Goal: Task Accomplishment & Management: Use online tool/utility

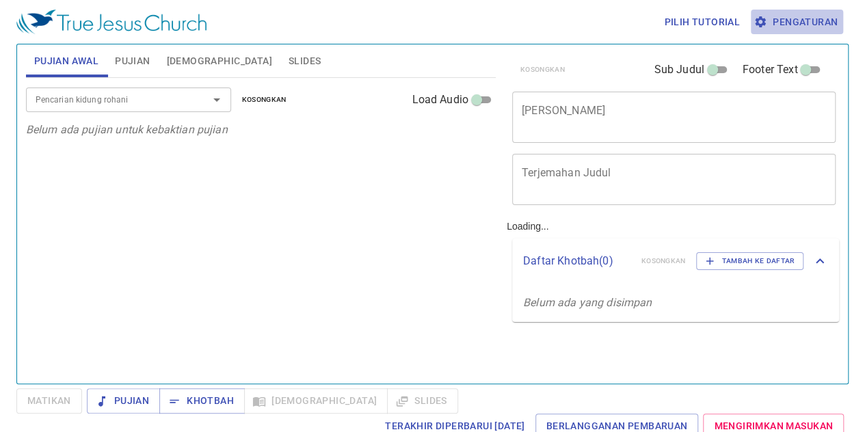
click at [782, 23] on span "Pengaturan" at bounding box center [796, 22] width 81 height 17
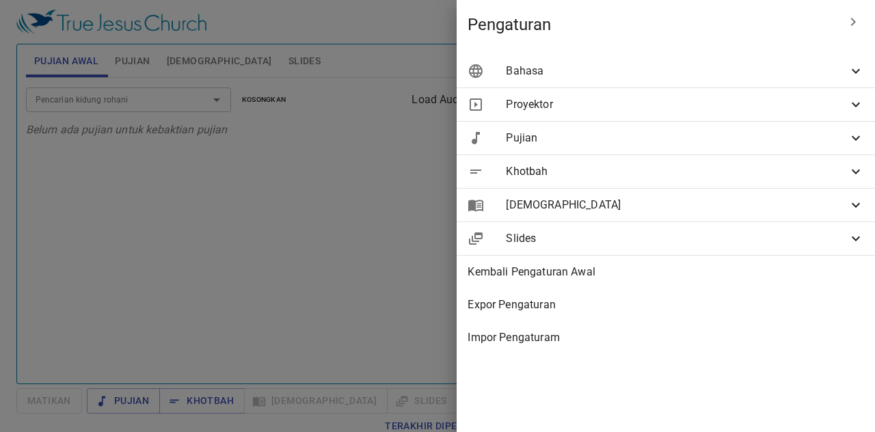
click at [743, 58] on div "Bahasa" at bounding box center [666, 71] width 418 height 33
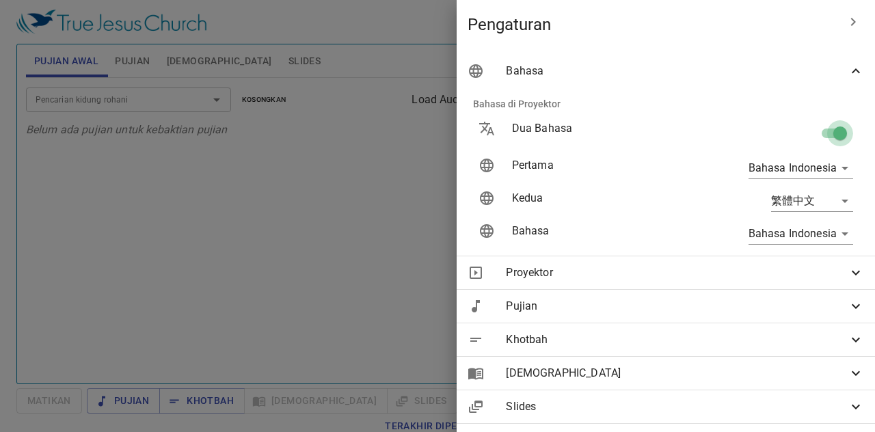
click at [816, 136] on input "checkbox" at bounding box center [840, 136] width 78 height 26
checkbox input "false"
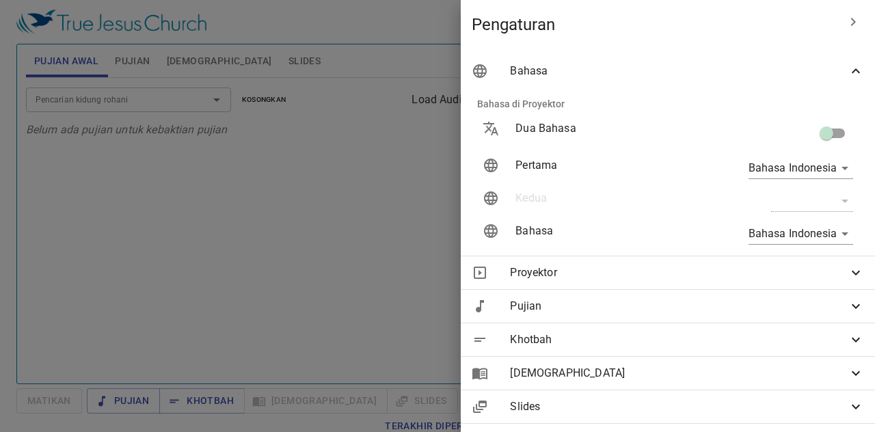
click at [799, 67] on span "Bahasa" at bounding box center [679, 71] width 338 height 16
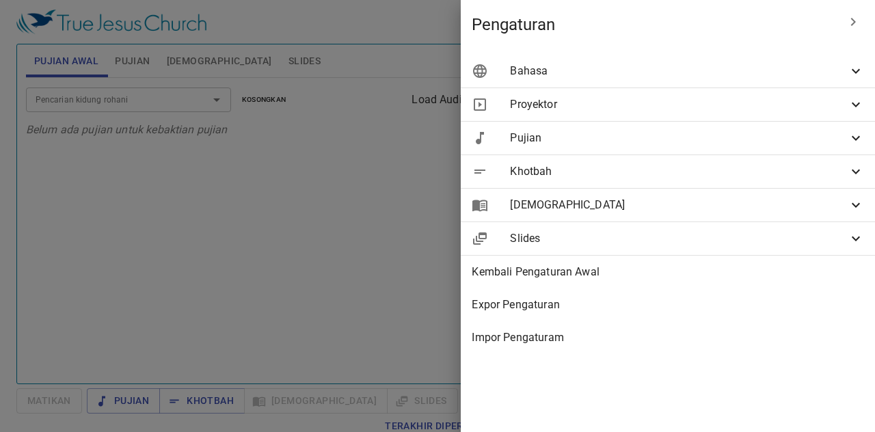
click at [699, 204] on span "[DEMOGRAPHIC_DATA]" at bounding box center [679, 205] width 338 height 16
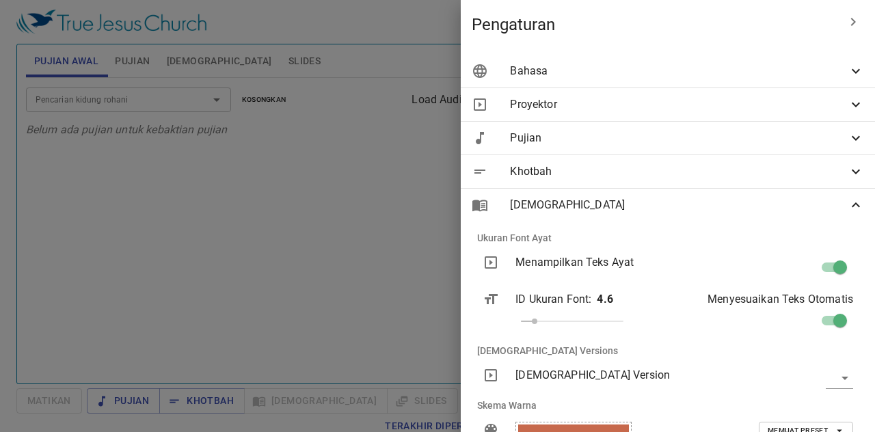
click at [364, 94] on div at bounding box center [437, 216] width 875 height 432
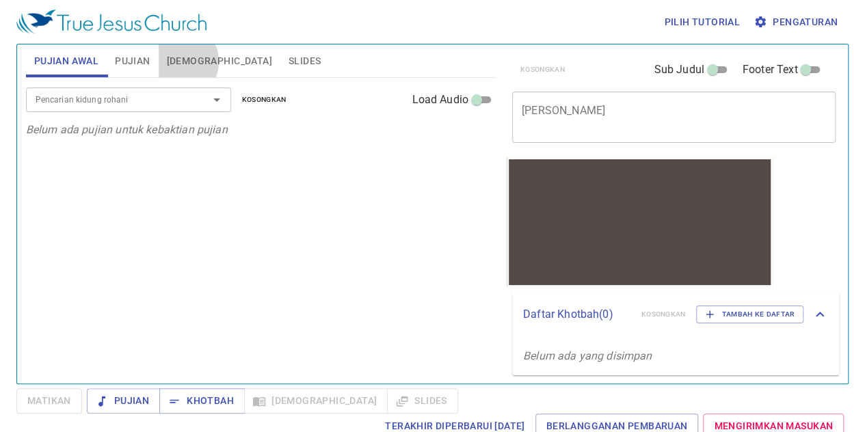
click at [178, 62] on span "[DEMOGRAPHIC_DATA]" at bounding box center [219, 61] width 105 height 17
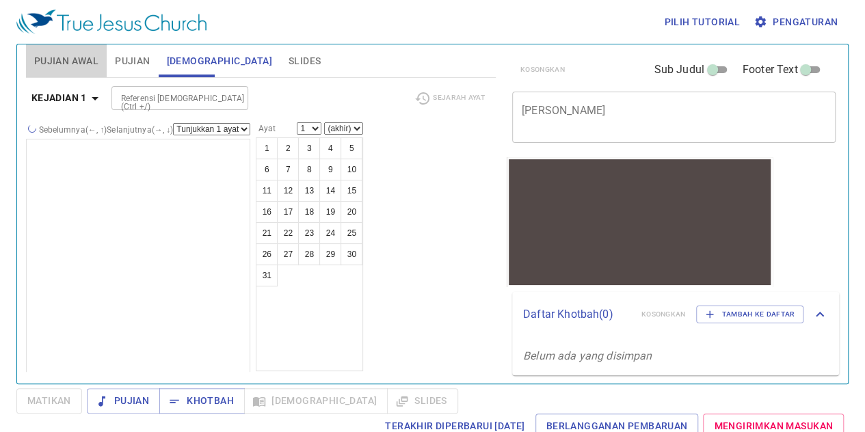
click at [66, 57] on span "Pujian Awal" at bounding box center [66, 61] width 64 height 17
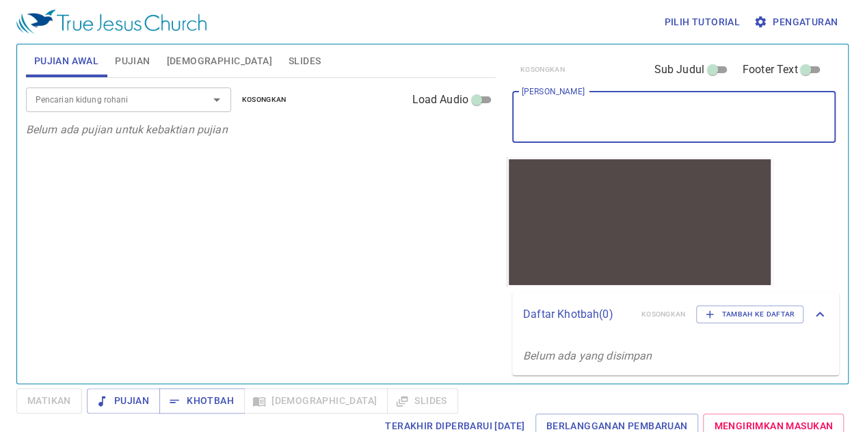
click at [604, 125] on textarea "[PERSON_NAME]" at bounding box center [674, 117] width 304 height 26
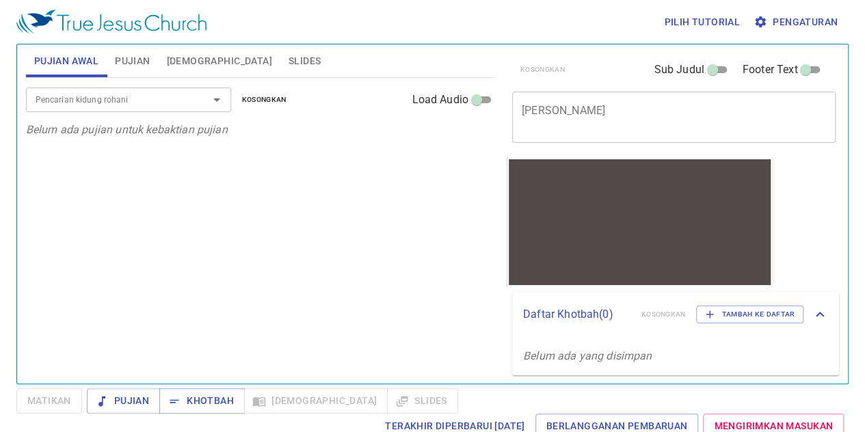
click at [403, 184] on div "Pencarian kidung rohani Pencarian kidung rohani Kosongkan Load Audio Belum ada …" at bounding box center [261, 225] width 470 height 294
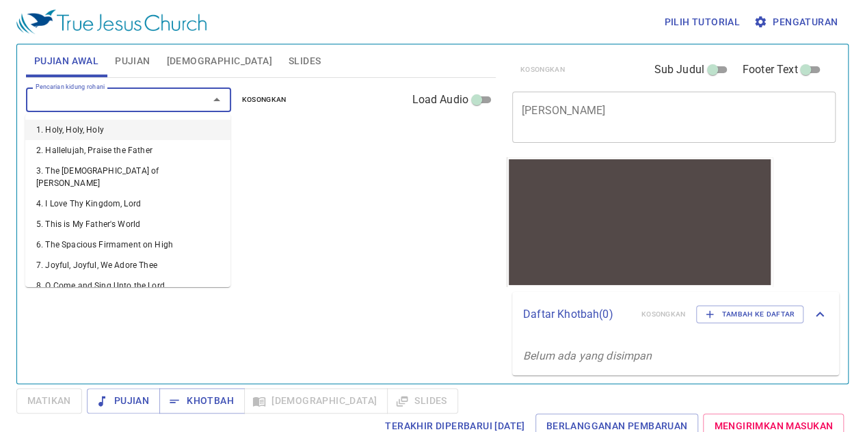
click at [113, 105] on input "Pencarian kidung rohani" at bounding box center [108, 100] width 157 height 16
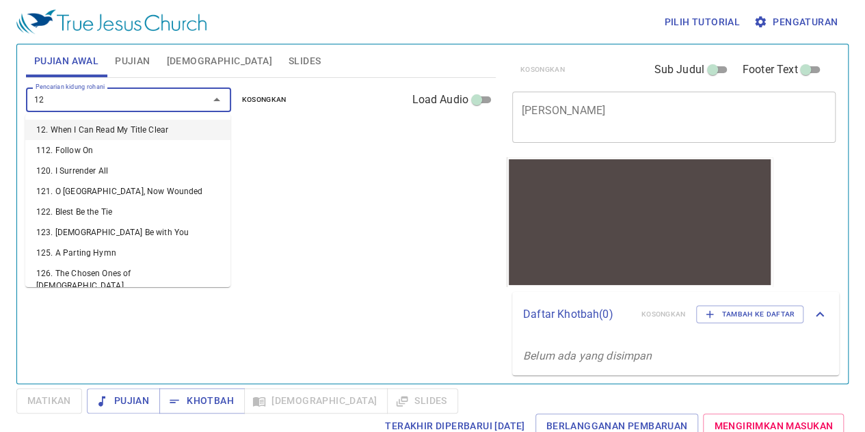
type input "129"
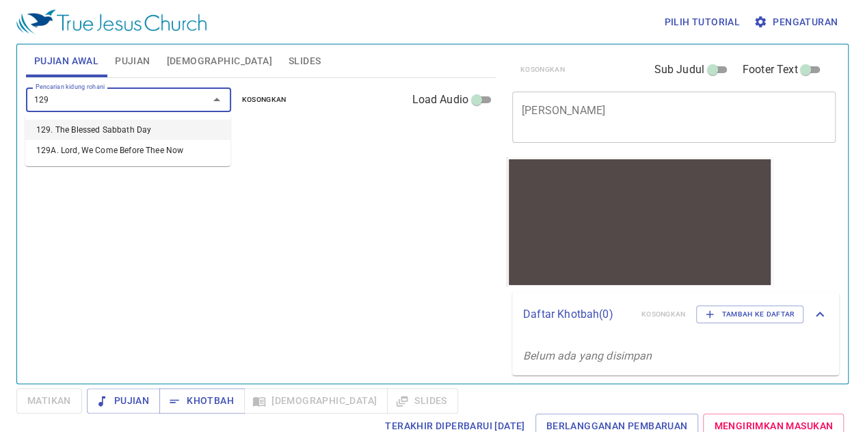
click at [108, 133] on li "129. The Blessed Sabbath Day" at bounding box center [127, 130] width 205 height 21
type input "516"
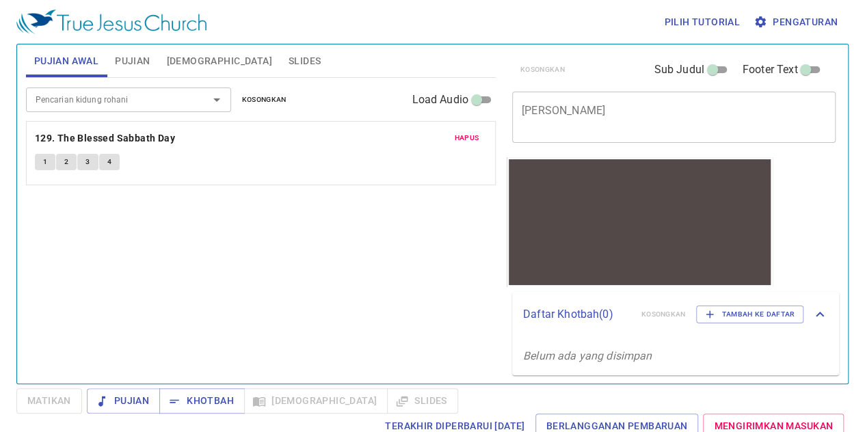
click at [231, 258] on div "Pencarian kidung rohani Pencarian kidung rohani Kosongkan Load Audio Hapus 129.…" at bounding box center [261, 225] width 470 height 294
click at [211, 105] on icon "Open" at bounding box center [216, 100] width 16 height 16
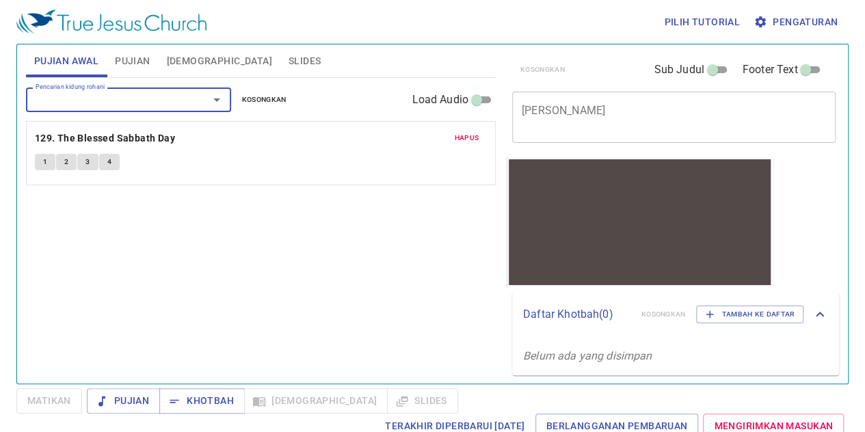
click at [144, 100] on input "Pencarian kidung rohani" at bounding box center [108, 100] width 157 height 16
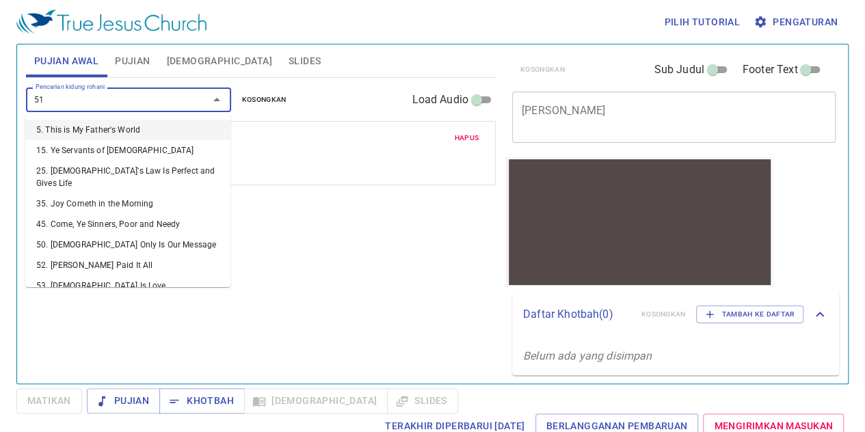
type input "516"
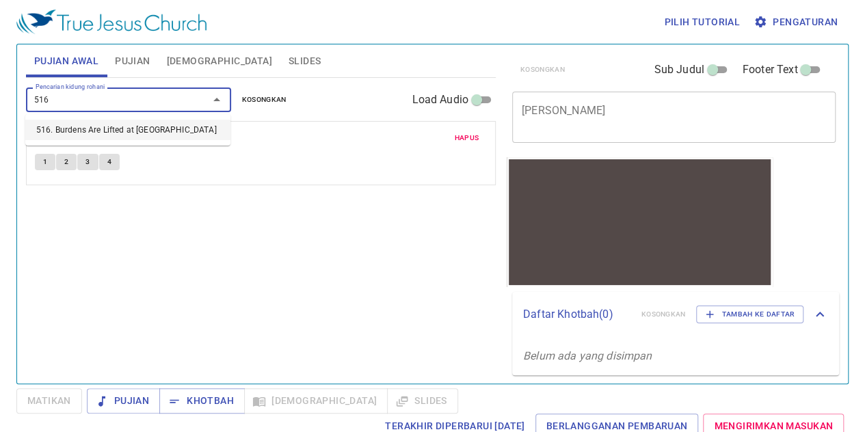
click at [72, 123] on li "516. Burdens Are Lifted at Calvary" at bounding box center [127, 130] width 205 height 21
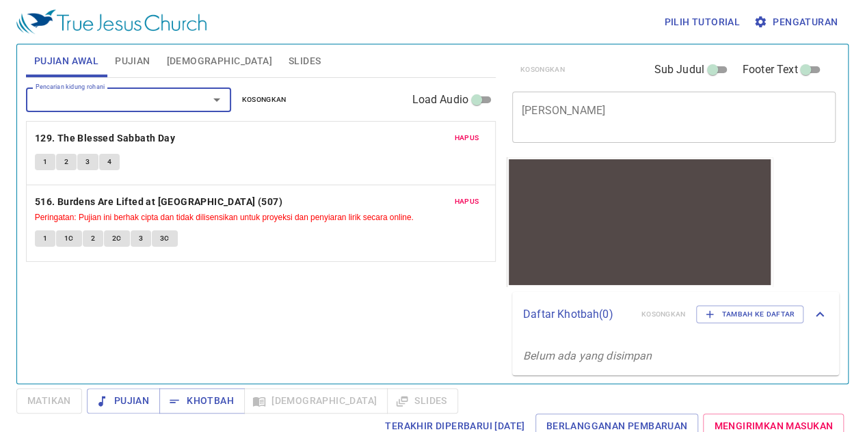
click at [82, 102] on input "Pencarian kidung rohani" at bounding box center [108, 100] width 157 height 16
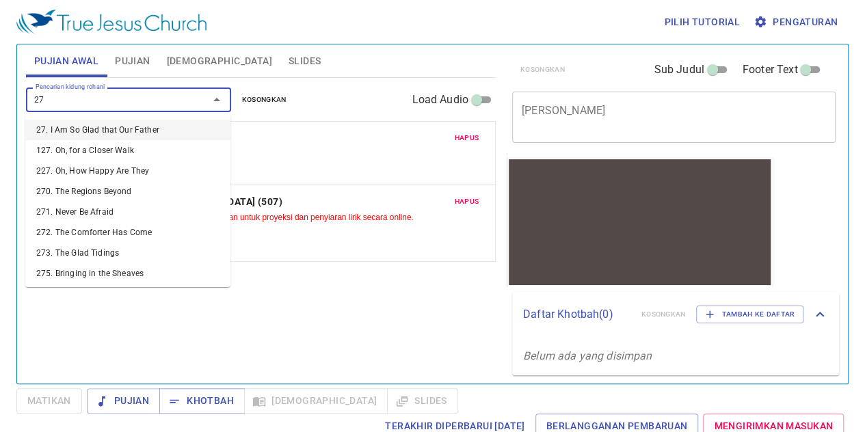
type input "276"
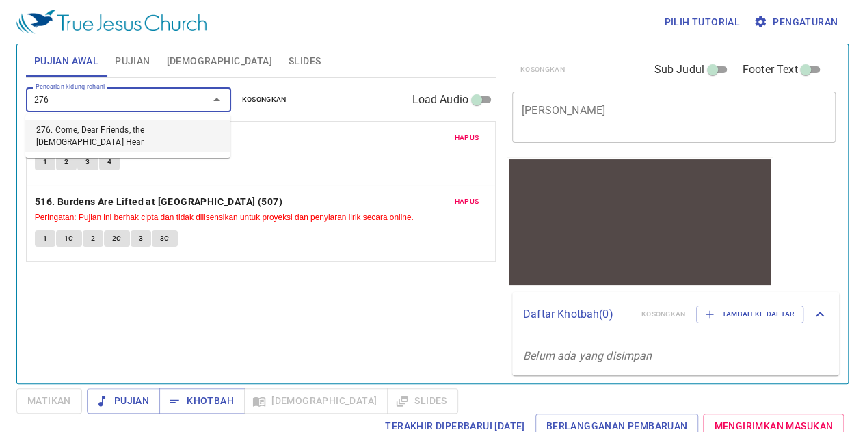
click at [91, 123] on li "276. Come, Dear Friends, the [DEMOGRAPHIC_DATA] Hear" at bounding box center [127, 136] width 205 height 33
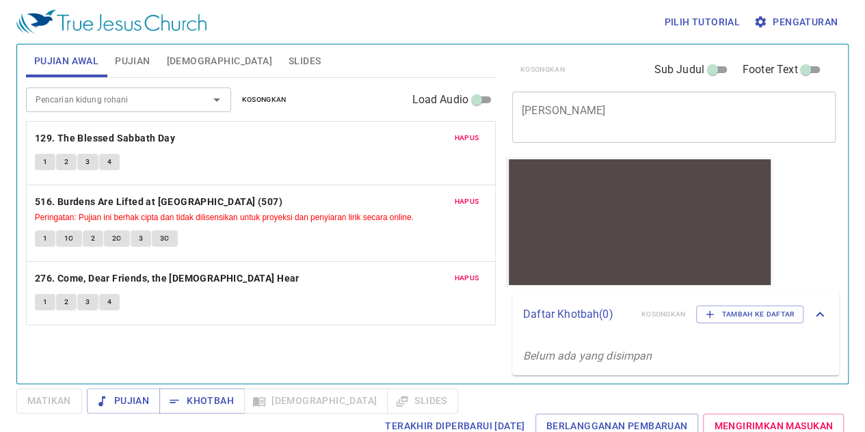
click at [270, 327] on div "Pencarian kidung rohani Pencarian kidung rohani Kosongkan Load Audio Hapus 129.…" at bounding box center [261, 225] width 470 height 294
click at [40, 239] on button "1" at bounding box center [45, 238] width 21 height 16
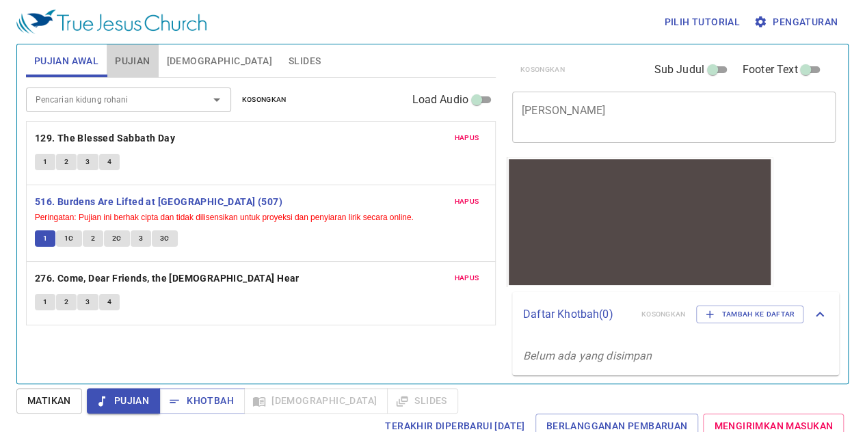
click at [131, 68] on span "Pujian" at bounding box center [132, 61] width 35 height 17
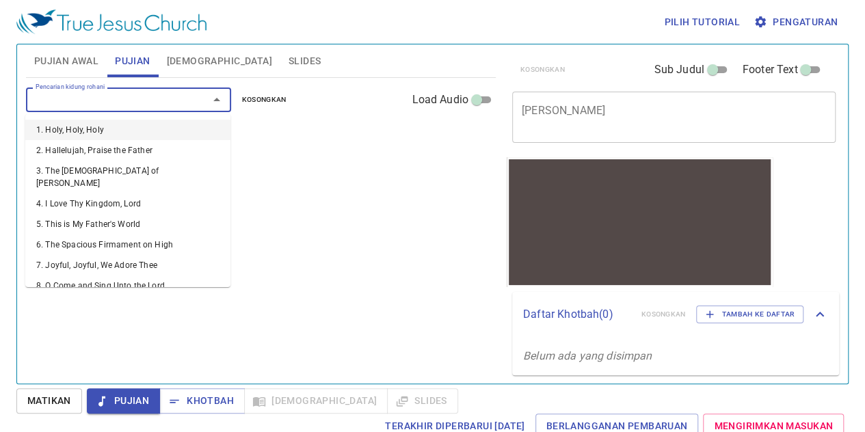
click at [130, 101] on input "Pencarian kidung rohani" at bounding box center [108, 100] width 157 height 16
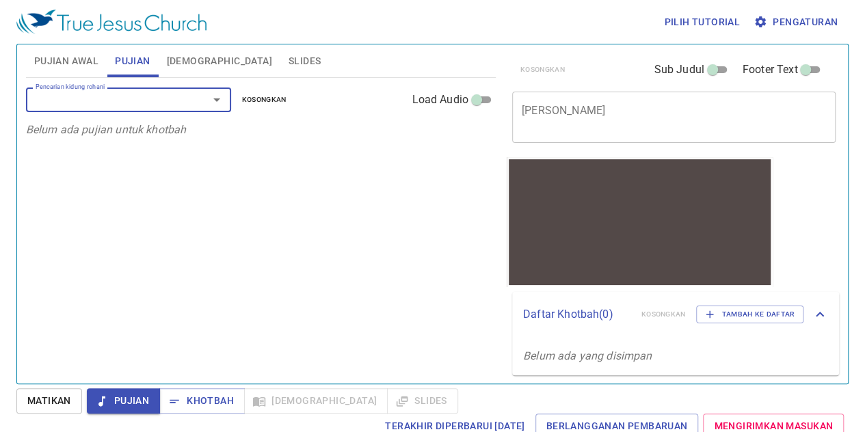
click at [130, 101] on input "Pencarian kidung rohani" at bounding box center [108, 100] width 157 height 16
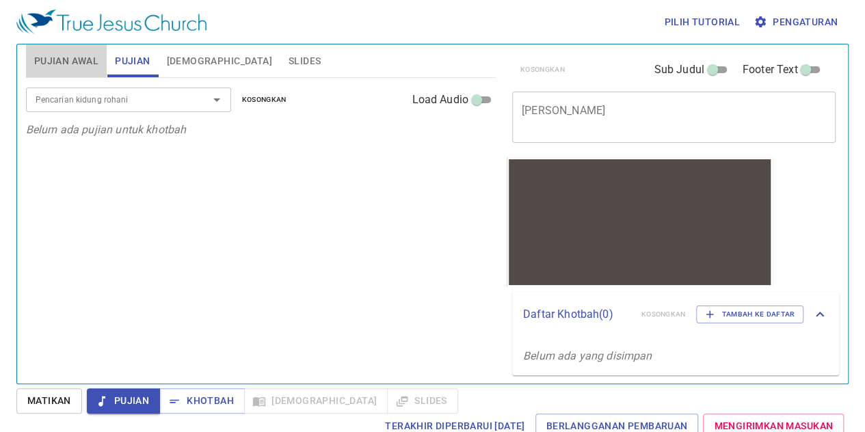
click at [59, 47] on button "Pujian Awal" at bounding box center [66, 60] width 81 height 33
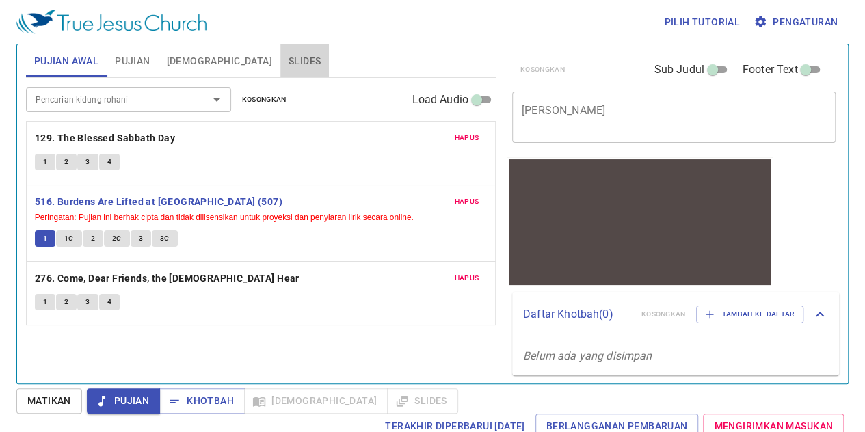
click at [288, 61] on span "Slides" at bounding box center [304, 61] width 32 height 17
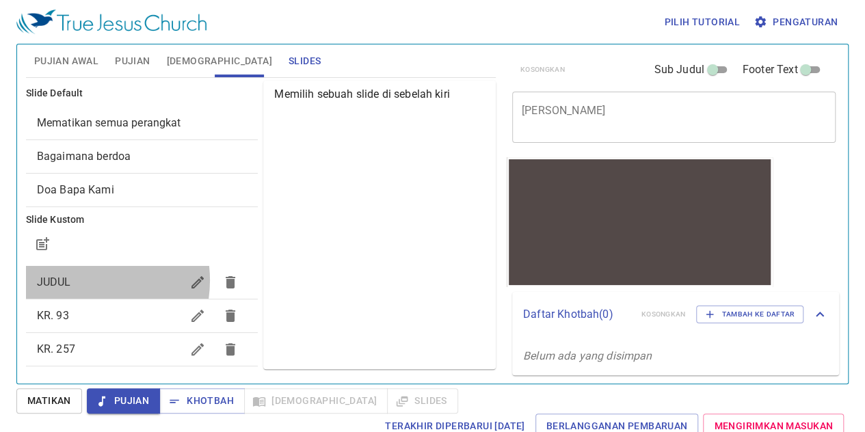
click at [78, 280] on span "JUDUL" at bounding box center [109, 282] width 145 height 16
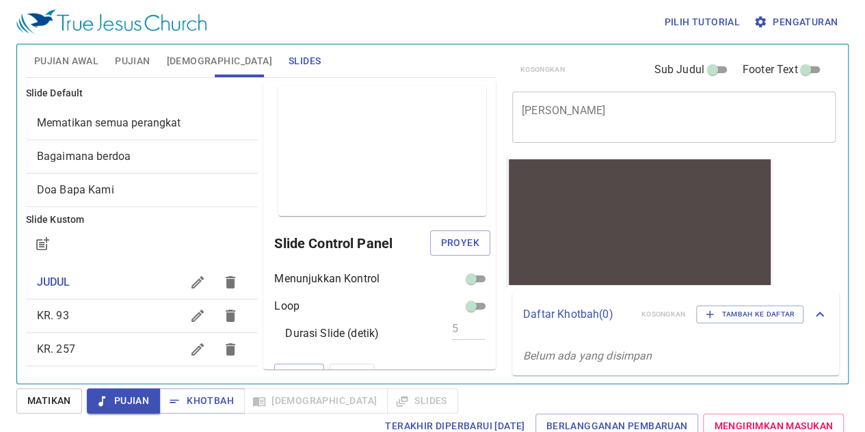
drag, startPoint x: 81, startPoint y: 63, endPoint x: 152, endPoint y: 66, distance: 71.2
click at [152, 66] on div "Pujian Awal Pujian Alkitab Slides" at bounding box center [261, 60] width 470 height 33
click at [152, 66] on button "Pujian" at bounding box center [132, 60] width 51 height 33
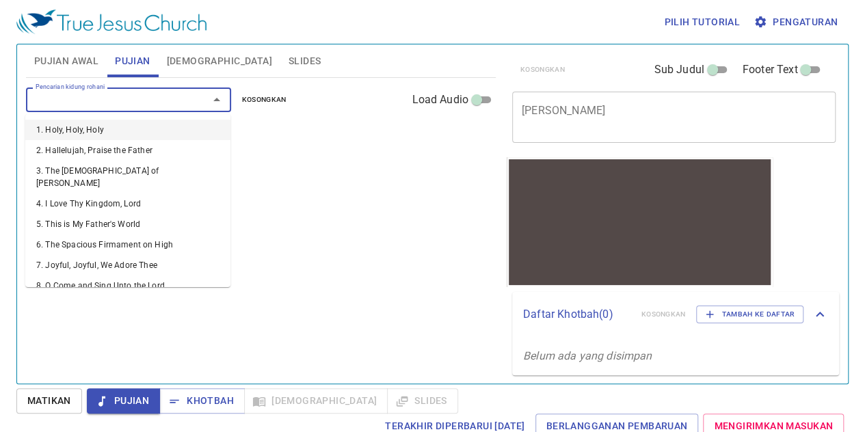
click at [131, 106] on input "Pencarian kidung rohani" at bounding box center [108, 100] width 157 height 16
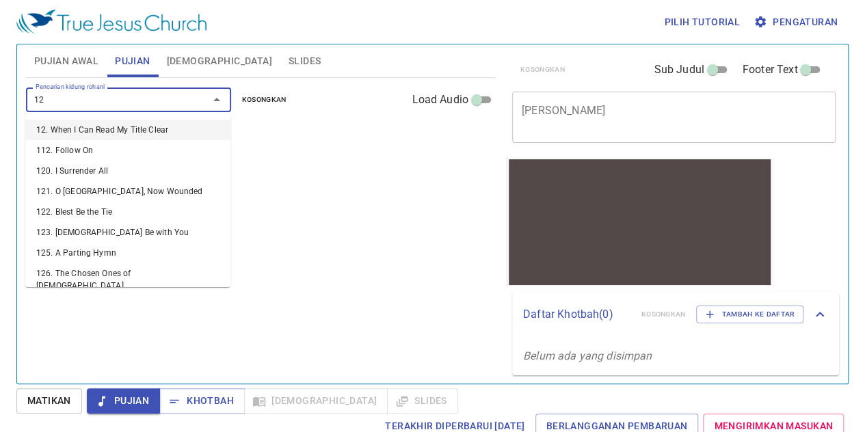
type input "128"
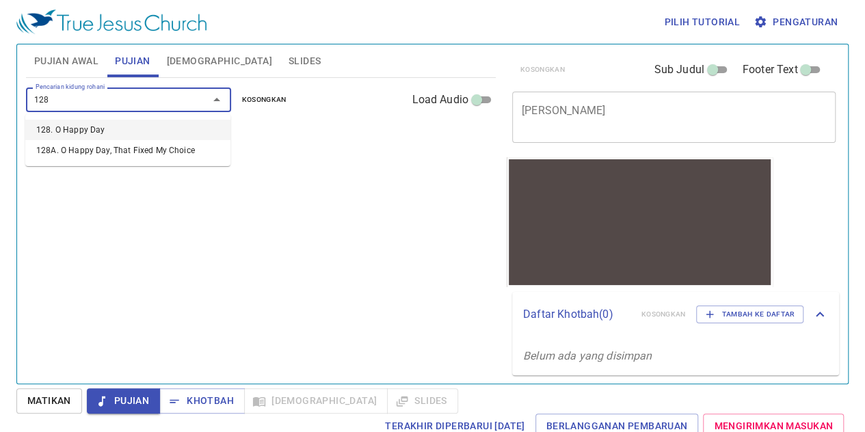
click at [77, 124] on li "128. O Happy Day" at bounding box center [127, 130] width 205 height 21
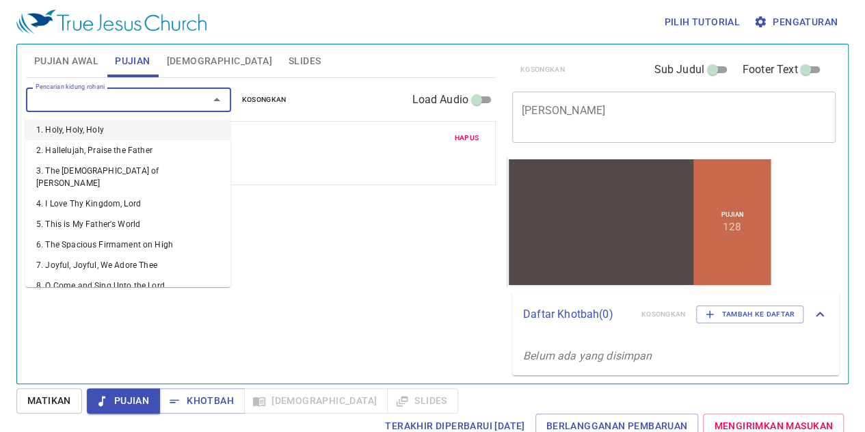
click at [87, 104] on input "Pencarian kidung rohani" at bounding box center [108, 100] width 157 height 16
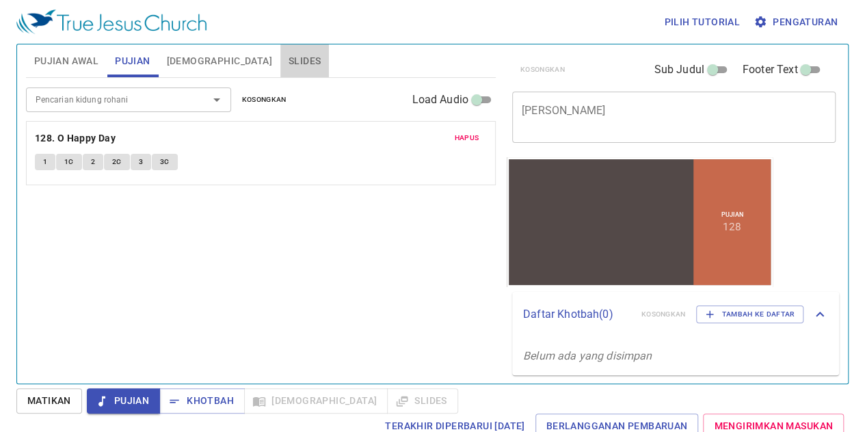
click at [288, 55] on span "Slides" at bounding box center [304, 61] width 32 height 17
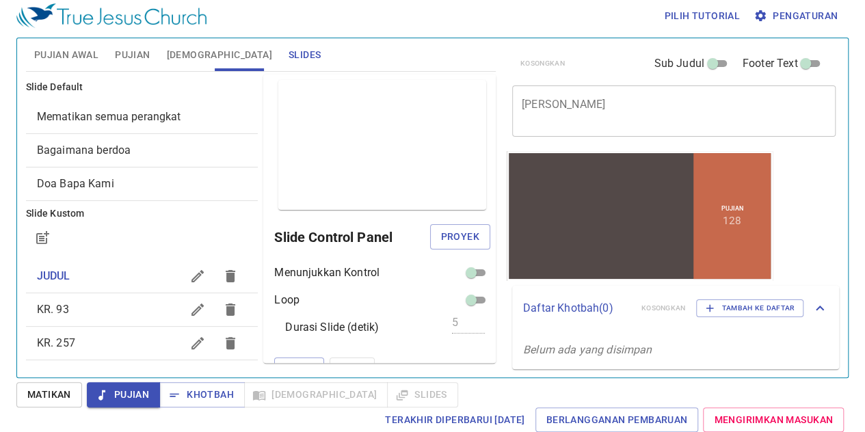
drag, startPoint x: 57, startPoint y: 47, endPoint x: 120, endPoint y: 53, distance: 62.4
click at [120, 53] on div "Pujian Awal Pujian Alkitab Slides" at bounding box center [261, 54] width 470 height 33
click at [120, 53] on span "Pujian" at bounding box center [132, 54] width 35 height 17
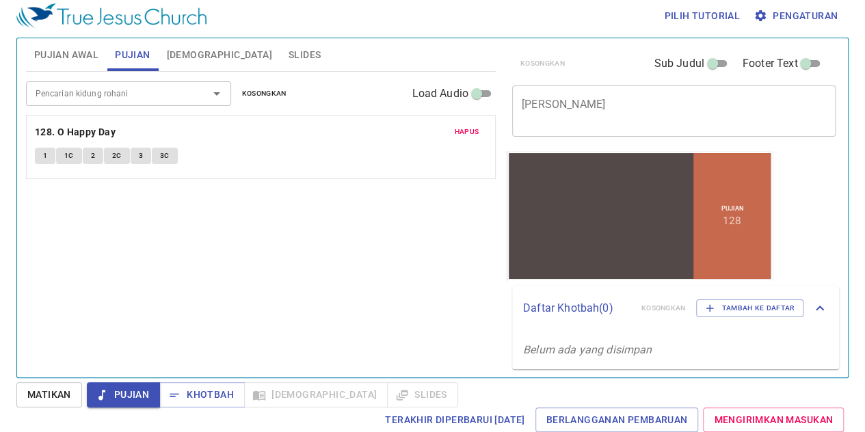
click at [120, 53] on span "Pujian" at bounding box center [132, 54] width 35 height 17
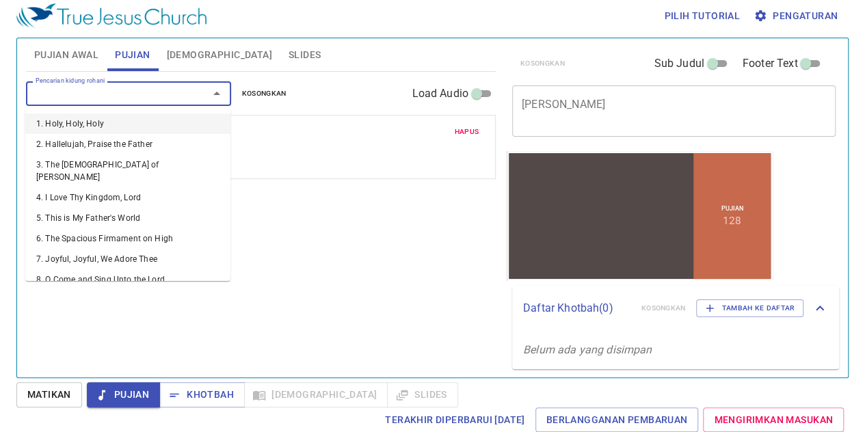
click at [111, 98] on input "Pencarian kidung rohani" at bounding box center [108, 93] width 157 height 16
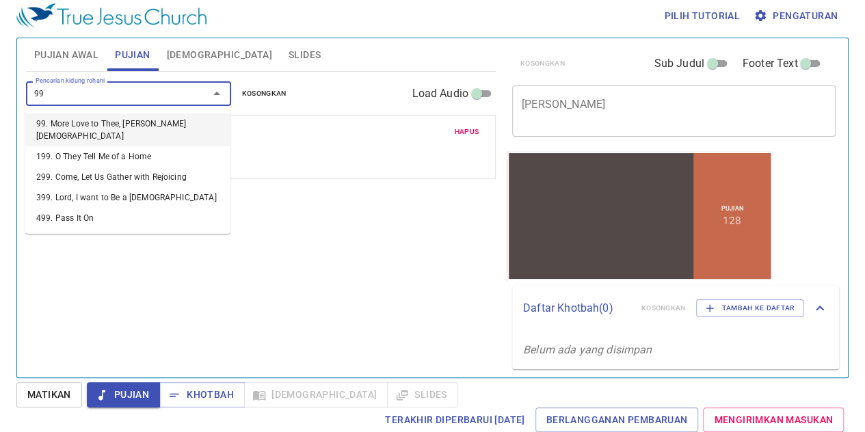
type input "9"
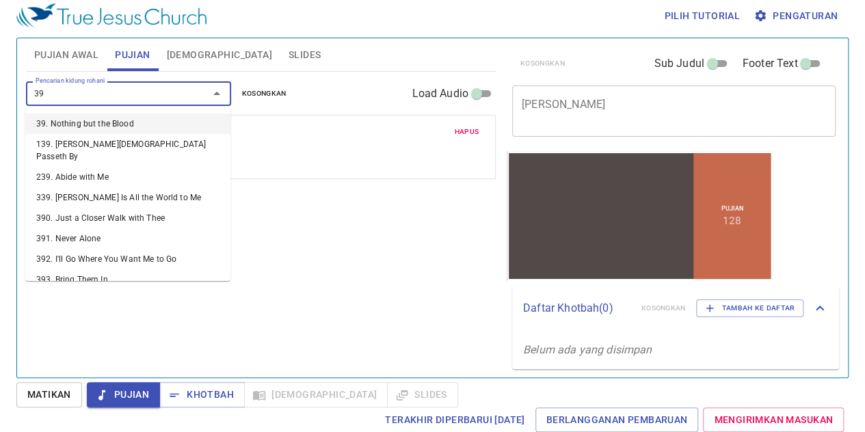
type input "398"
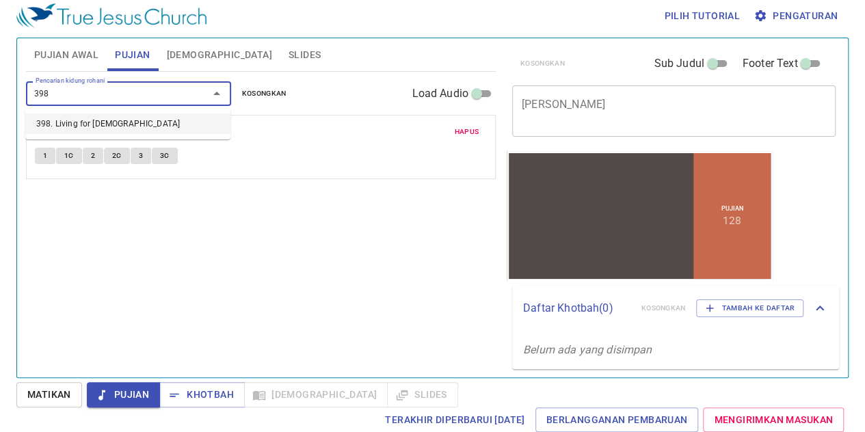
click at [101, 119] on li "398. Living for [DEMOGRAPHIC_DATA]" at bounding box center [127, 123] width 205 height 21
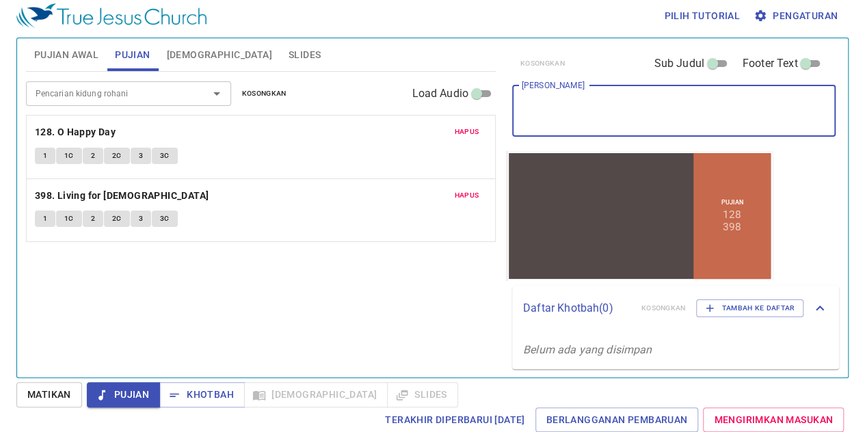
click at [544, 105] on textarea "[PERSON_NAME]" at bounding box center [674, 111] width 304 height 26
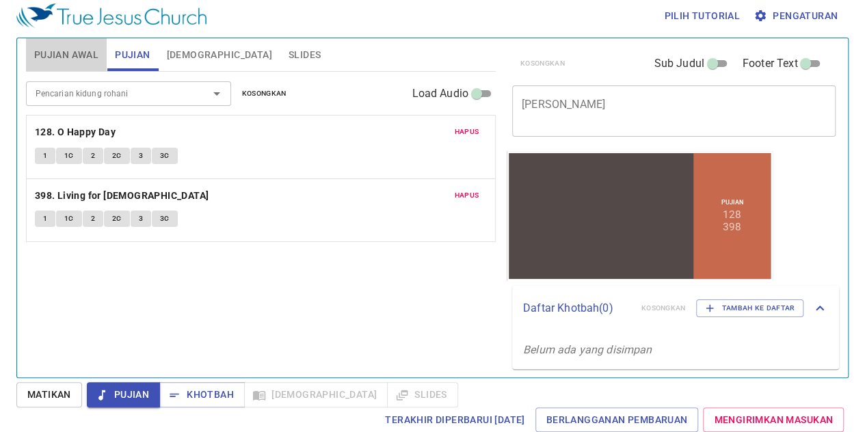
click at [96, 53] on span "Pujian Awal" at bounding box center [66, 54] width 64 height 17
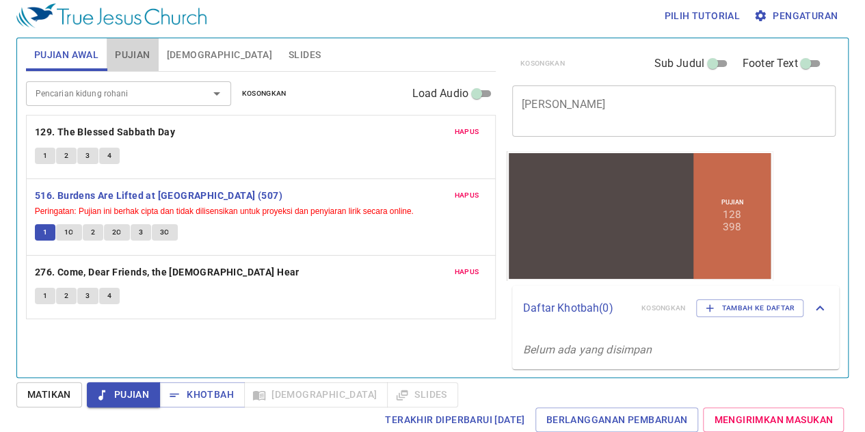
click at [125, 52] on span "Pujian" at bounding box center [132, 54] width 35 height 17
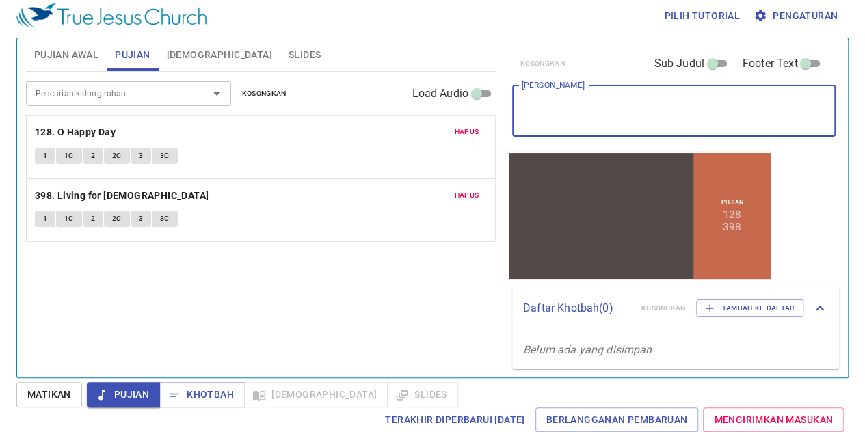
click at [559, 117] on textarea "[PERSON_NAME]" at bounding box center [674, 111] width 304 height 26
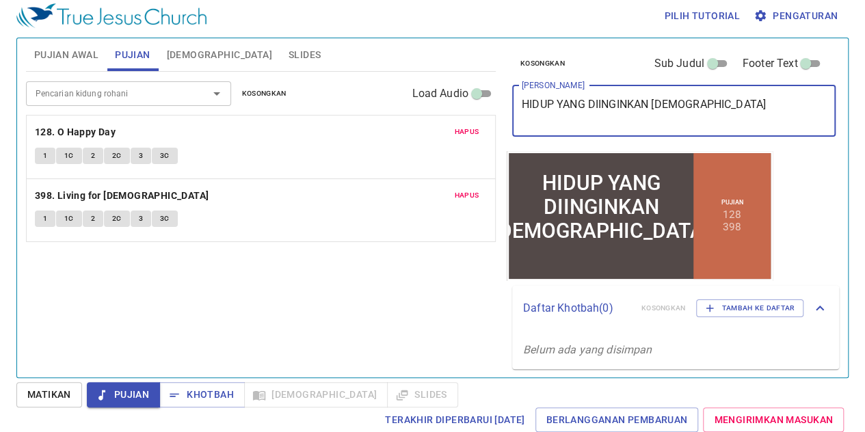
type textarea "HIDUP YANG DIINGINKAN [DEMOGRAPHIC_DATA]"
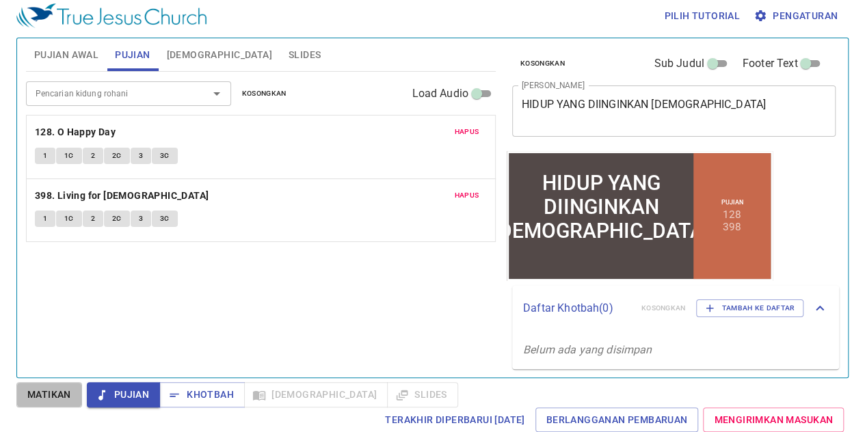
click at [44, 394] on span "Matikan" at bounding box center [49, 394] width 44 height 17
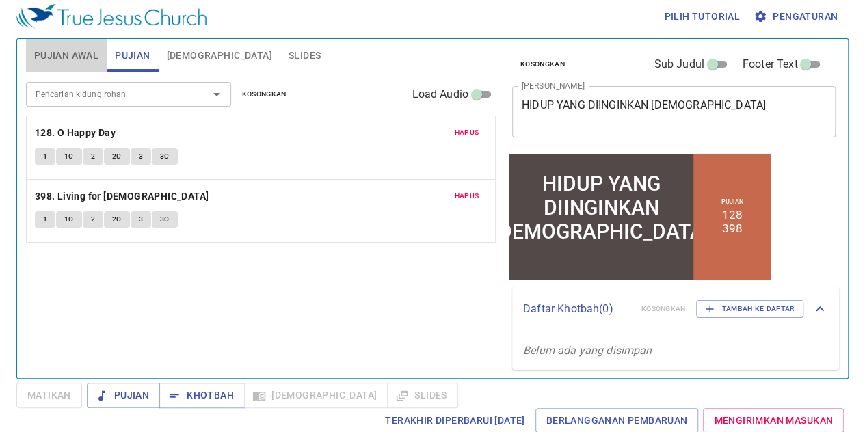
click at [84, 60] on span "Pujian Awal" at bounding box center [66, 55] width 64 height 17
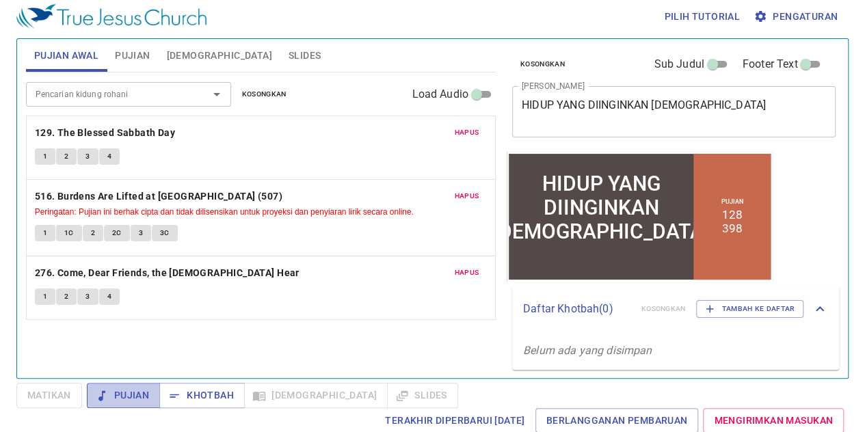
click at [143, 392] on span "Pujian" at bounding box center [123, 395] width 51 height 17
click at [193, 389] on span "Khotbah" at bounding box center [202, 395] width 64 height 17
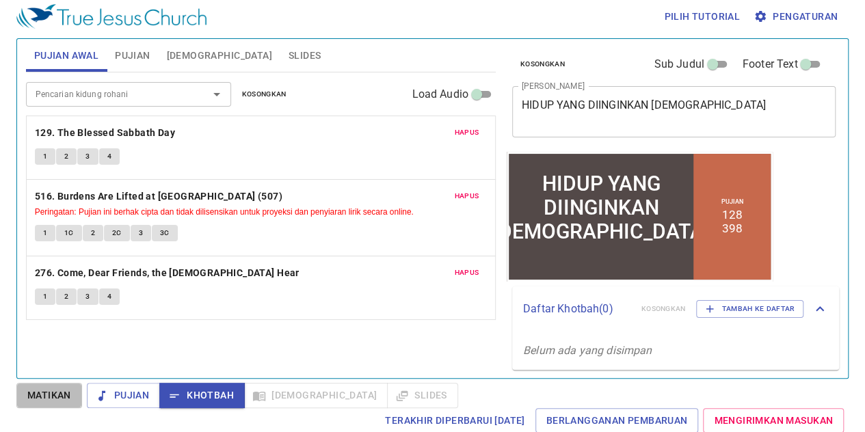
click at [38, 397] on span "Matikan" at bounding box center [49, 395] width 44 height 17
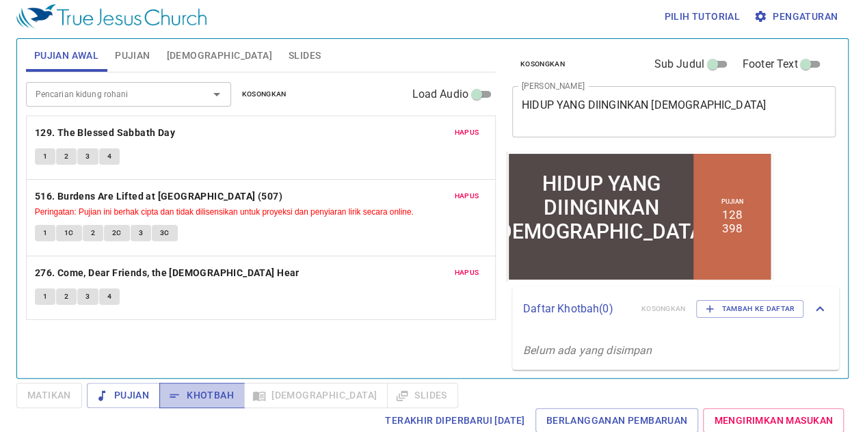
click at [197, 390] on span "Khotbah" at bounding box center [202, 395] width 64 height 17
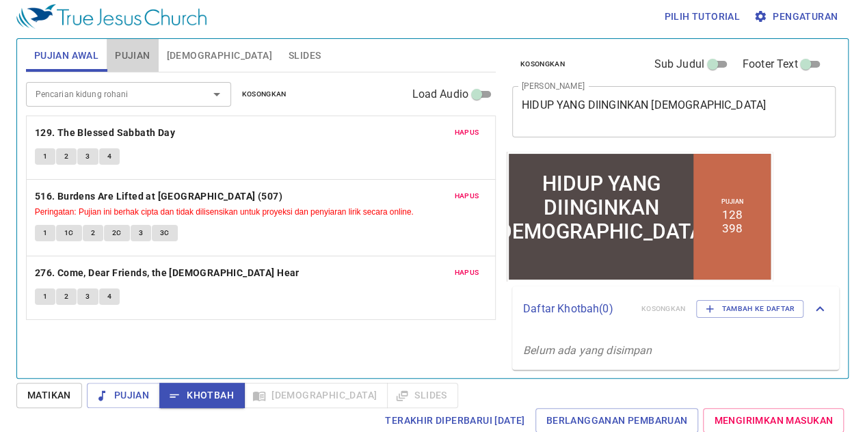
click at [130, 61] on span "Pujian" at bounding box center [132, 55] width 35 height 17
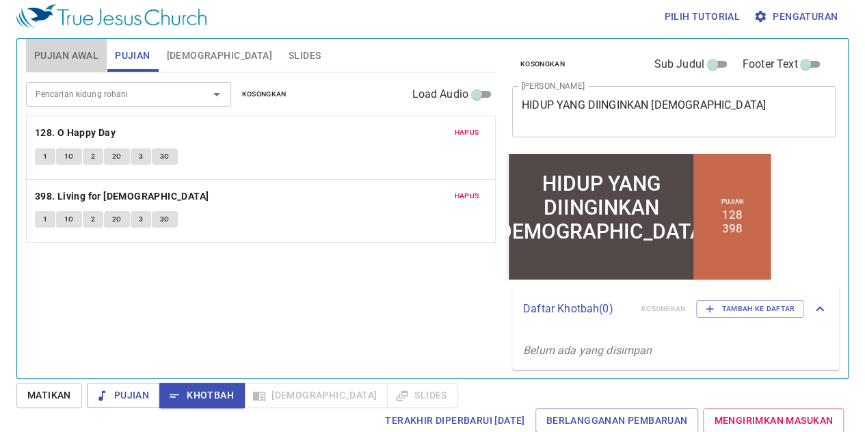
click at [75, 62] on span "Pujian Awal" at bounding box center [66, 55] width 64 height 17
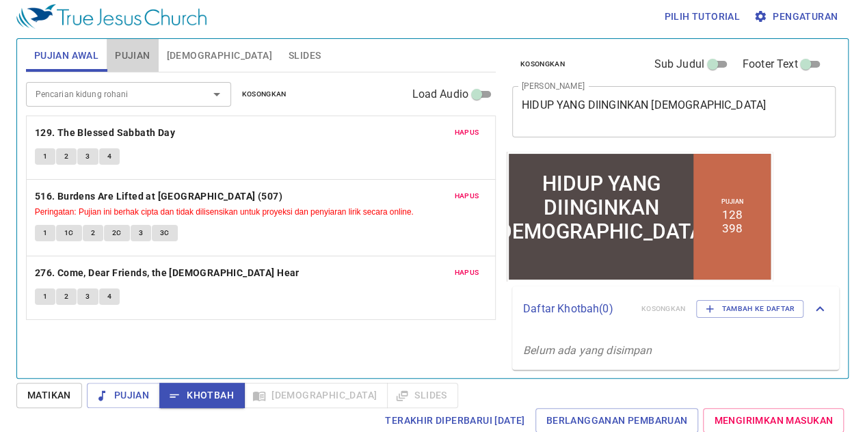
click at [112, 59] on button "Pujian" at bounding box center [132, 55] width 51 height 33
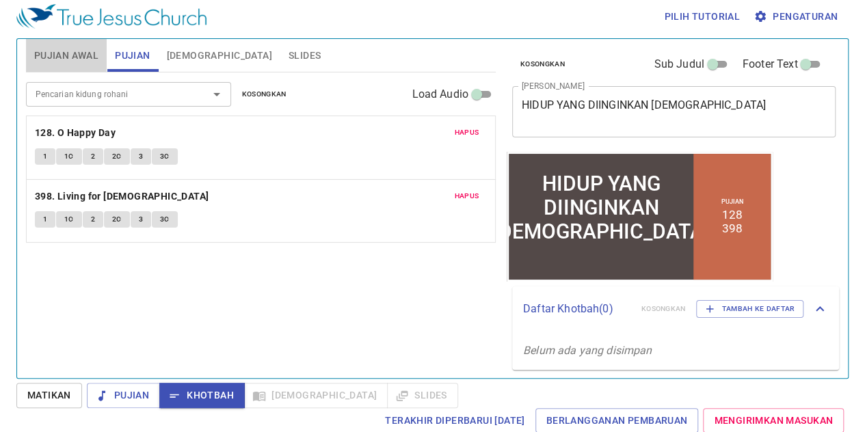
click at [86, 68] on button "Pujian Awal" at bounding box center [66, 55] width 81 height 33
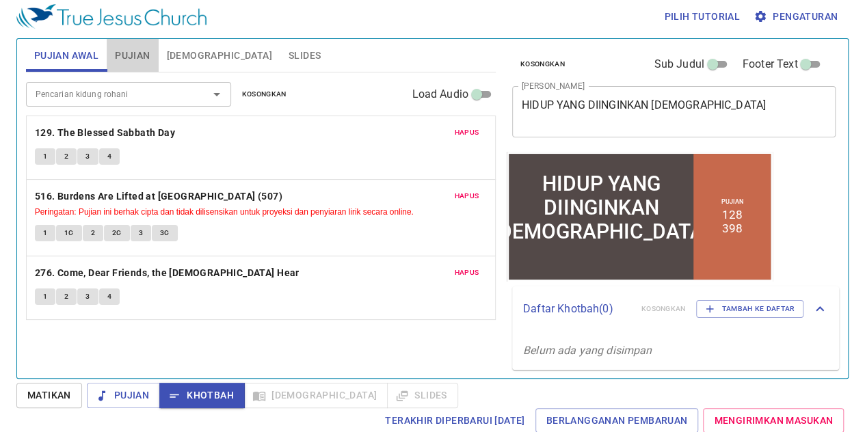
click at [142, 61] on span "Pujian" at bounding box center [132, 55] width 35 height 17
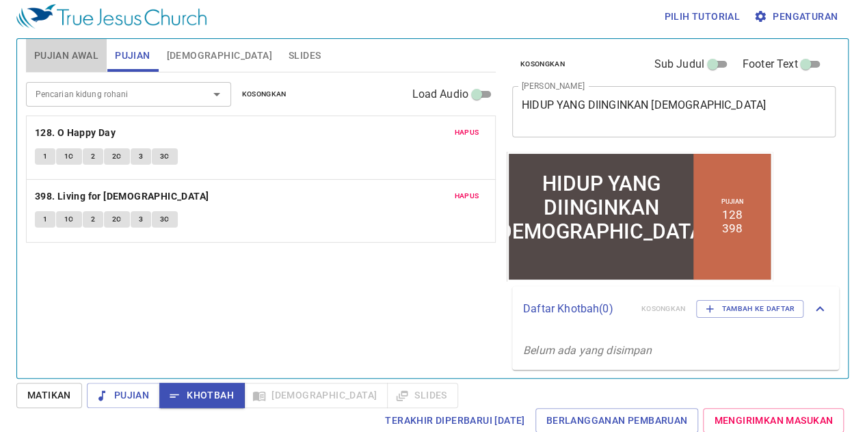
click at [90, 55] on span "Pujian Awal" at bounding box center [66, 55] width 64 height 17
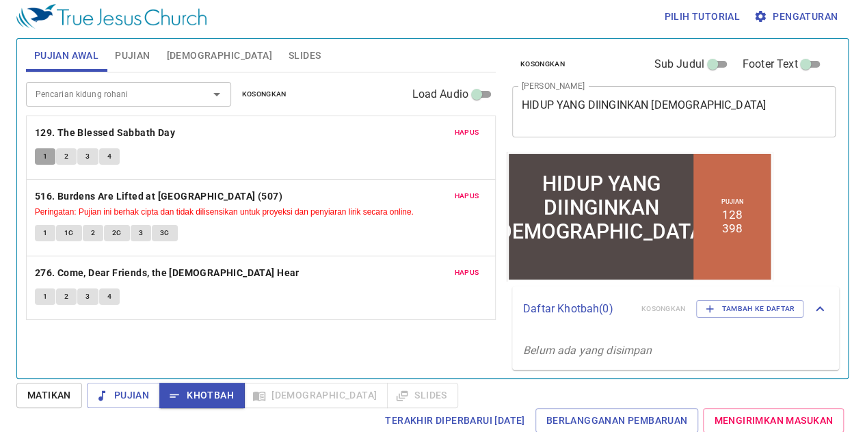
click at [44, 154] on span "1" at bounding box center [45, 156] width 4 height 12
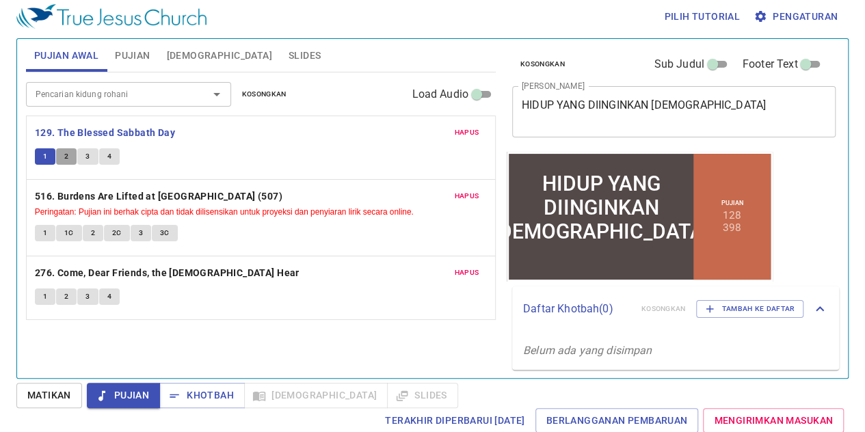
click at [67, 151] on span "2" at bounding box center [66, 156] width 4 height 12
click at [89, 154] on span "3" at bounding box center [87, 156] width 4 height 12
click at [111, 157] on button "4" at bounding box center [109, 156] width 21 height 16
click at [44, 228] on span "1" at bounding box center [45, 233] width 4 height 12
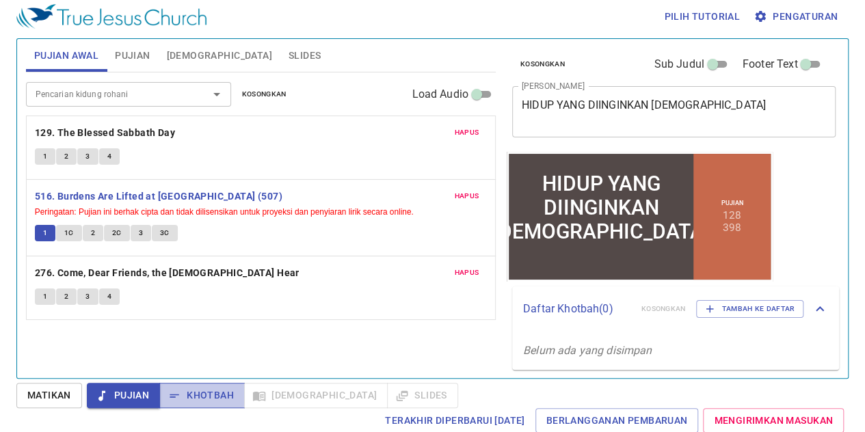
click at [190, 393] on span "Khotbah" at bounding box center [202, 395] width 64 height 17
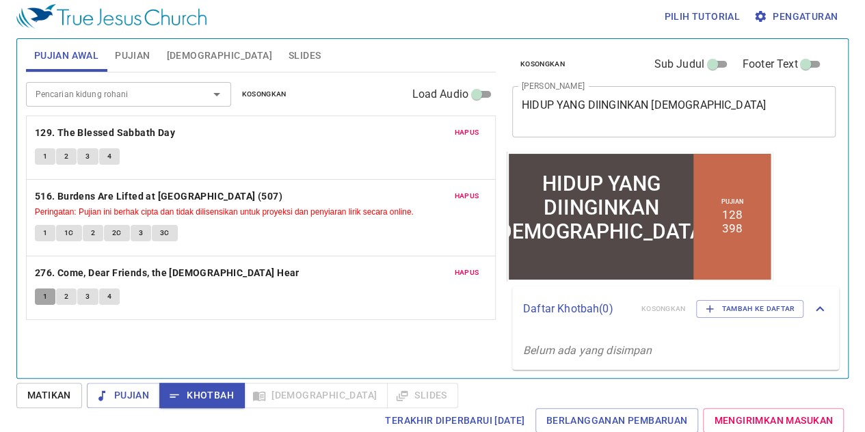
click at [46, 292] on span "1" at bounding box center [45, 296] width 4 height 12
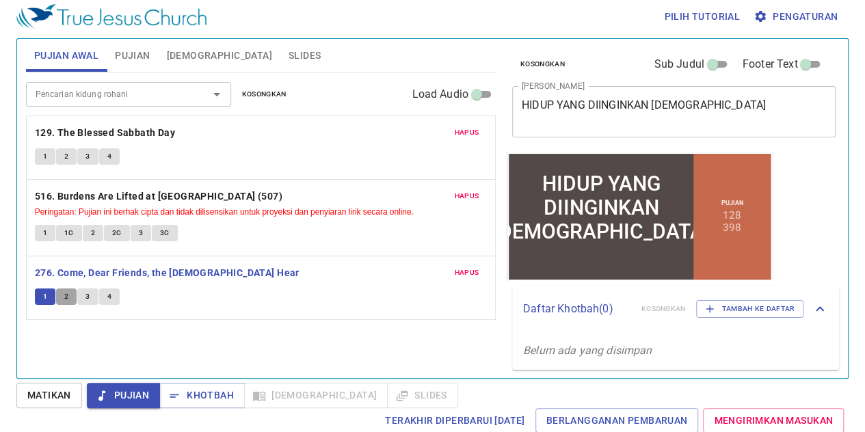
click at [65, 292] on span "2" at bounding box center [66, 296] width 4 height 12
click at [93, 289] on button "3" at bounding box center [87, 296] width 21 height 16
click at [107, 293] on span "4" at bounding box center [109, 296] width 4 height 12
click at [188, 392] on span "Khotbah" at bounding box center [202, 395] width 64 height 17
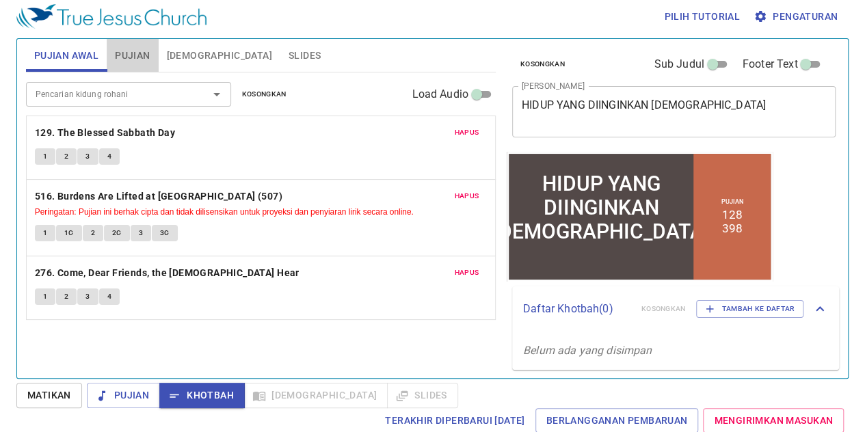
click at [140, 49] on span "Pujian" at bounding box center [132, 55] width 35 height 17
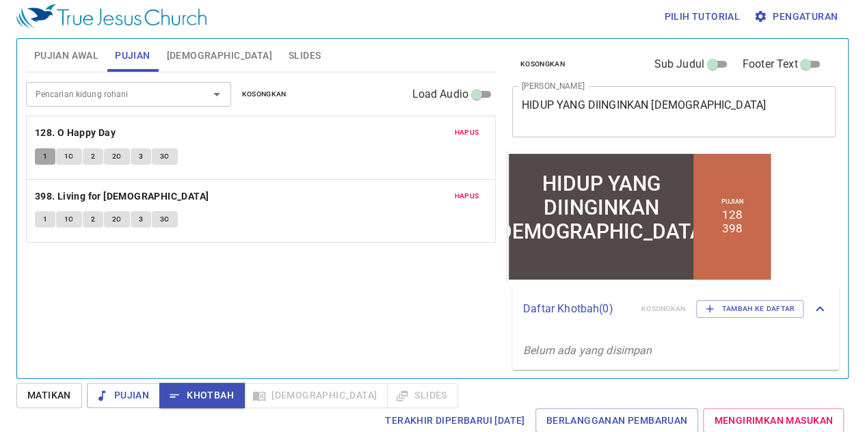
click at [43, 155] on span "1" at bounding box center [45, 156] width 4 height 12
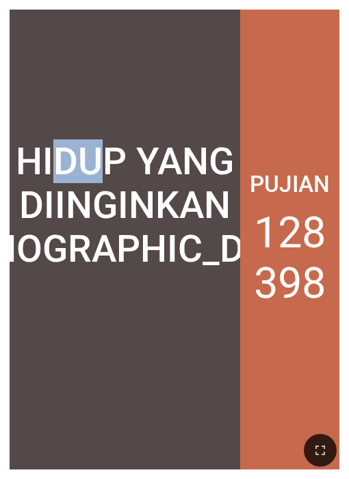
drag, startPoint x: 110, startPoint y: 1, endPoint x: 147, endPoint y: 38, distance: 52.2
click at [147, 38] on div "HIDUP YANG DIINGINKAN TUHAN HIDUP YANG DIINGINKAN TUHAN Pujian 128 398" at bounding box center [174, 239] width 349 height 479
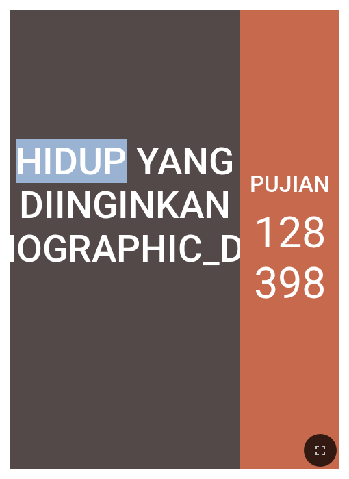
drag, startPoint x: 46, startPoint y: 2, endPoint x: 232, endPoint y: 100, distance: 211.0
click at [232, 100] on div "HIDUP YANG DIINGINKAN TUHAN HIDUP YANG DIINGINKAN TUHAN Pujian 128 398" at bounding box center [174, 239] width 349 height 479
click at [323, 442] on icon "button" at bounding box center [320, 450] width 16 height 16
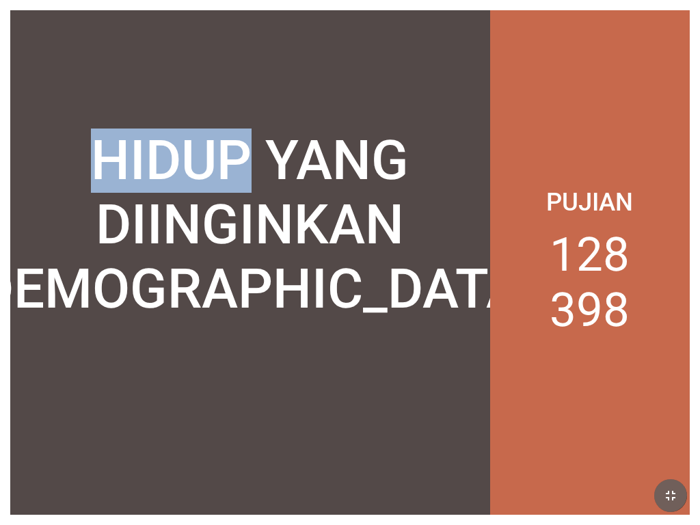
click at [552, 442] on icon "button" at bounding box center [670, 495] width 16 height 16
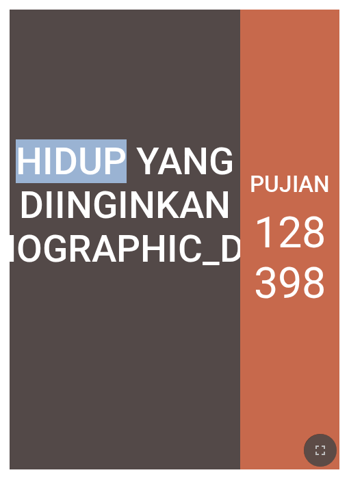
drag, startPoint x: 314, startPoint y: 455, endPoint x: 314, endPoint y: 500, distance: 45.1
click at [314, 442] on icon "button" at bounding box center [320, 450] width 16 height 16
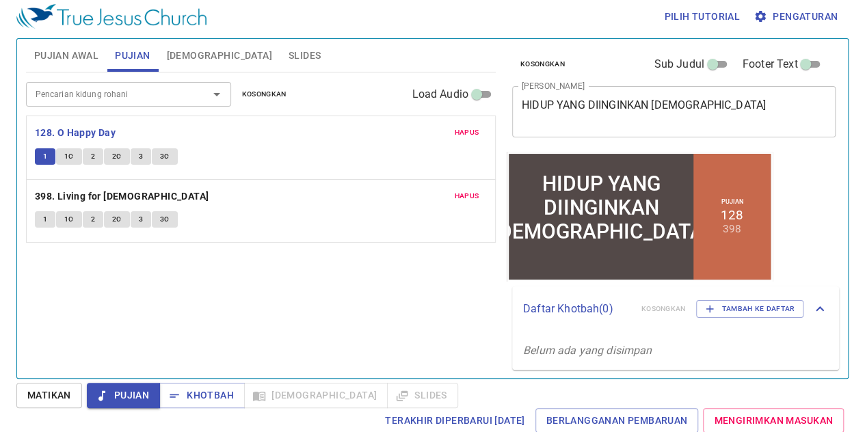
scroll to position [5, 0]
click at [67, 151] on span "1C" at bounding box center [69, 156] width 10 height 12
click at [89, 157] on button "2" at bounding box center [93, 156] width 21 height 16
click at [113, 157] on span "2C" at bounding box center [117, 156] width 10 height 12
click at [139, 159] on span "3" at bounding box center [141, 156] width 4 height 12
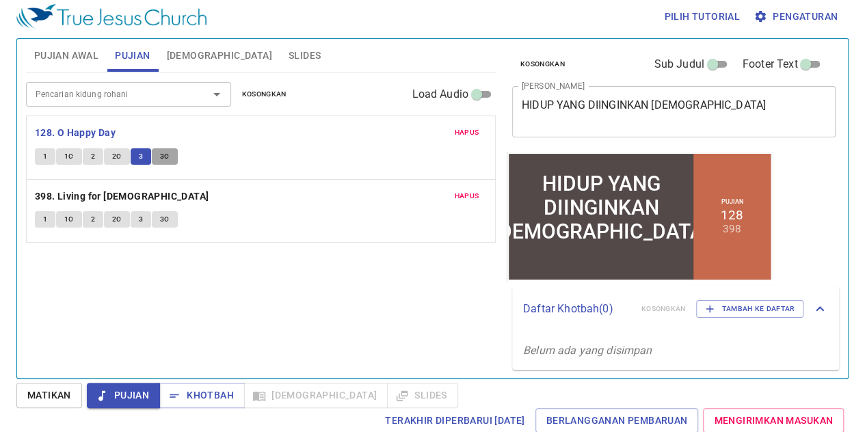
click at [164, 157] on span "3C" at bounding box center [165, 156] width 10 height 12
click at [213, 396] on span "Khotbah" at bounding box center [202, 395] width 64 height 17
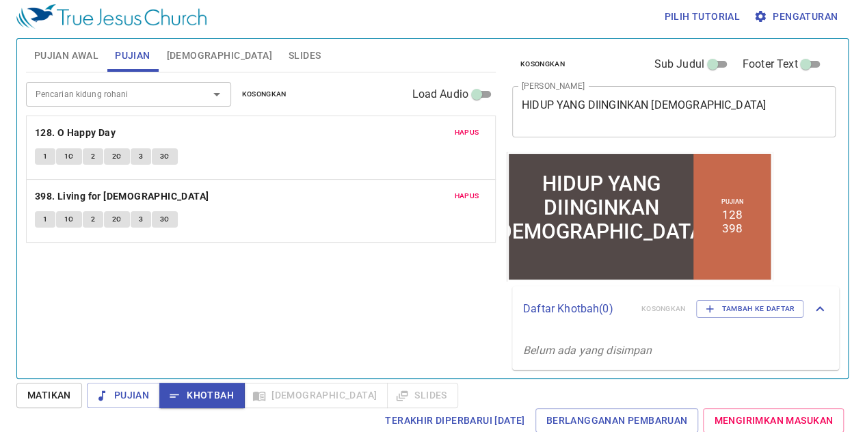
scroll to position [5, 0]
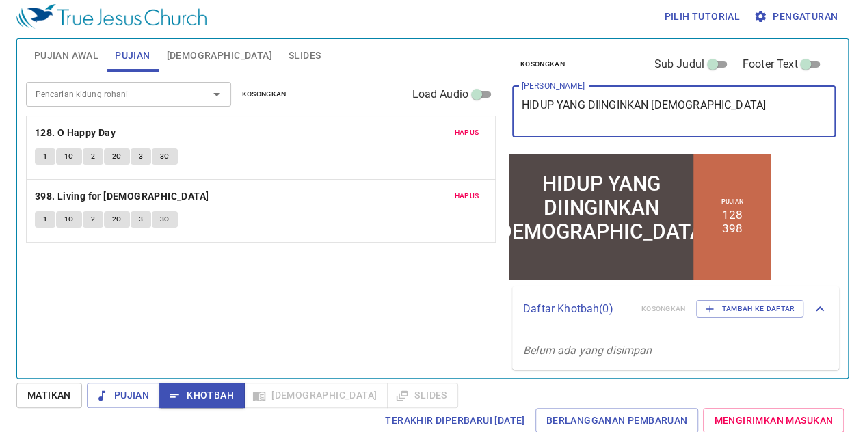
click at [549, 110] on textarea "HIDUP YANG DIINGINKAN [DEMOGRAPHIC_DATA]" at bounding box center [674, 111] width 304 height 26
click at [563, 109] on textarea "HIDUP YANG DIINGINKAN [DEMOGRAPHIC_DATA]" at bounding box center [674, 111] width 304 height 26
click at [489, 280] on div "Pencarian kidung rohani Pencarian kidung rohani Kosongkan Load Audio Hapus 128.…" at bounding box center [261, 219] width 470 height 294
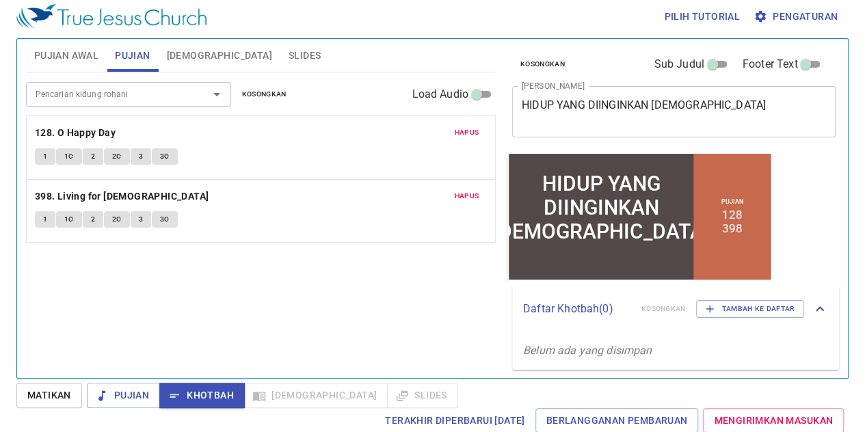
click at [489, 280] on div "Pencarian kidung rohani Pencarian kidung rohani Kosongkan Load Audio Hapus 128.…" at bounding box center [261, 219] width 470 height 294
click at [403, 298] on div "Pencarian kidung rohani Pencarian kidung rohani Kosongkan Load Audio Hapus 128.…" at bounding box center [261, 219] width 470 height 294
click at [796, 64] on input "Footer Text" at bounding box center [805, 67] width 49 height 16
checkbox input "true"
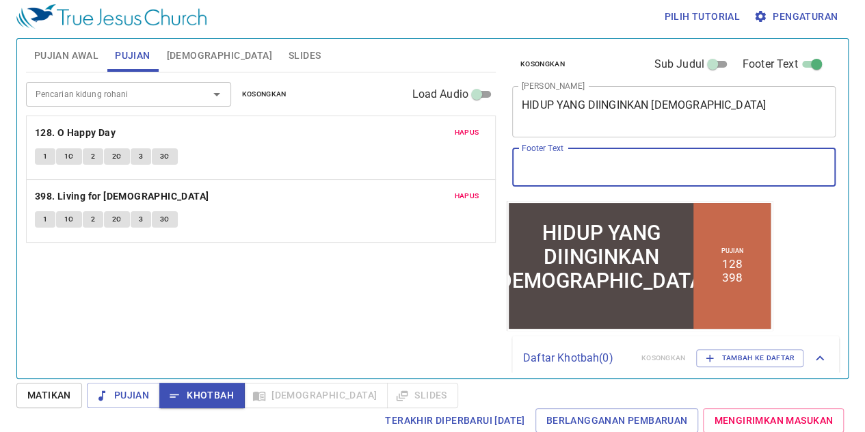
click at [634, 165] on input "Footer Text" at bounding box center [673, 167] width 323 height 38
type input "g"
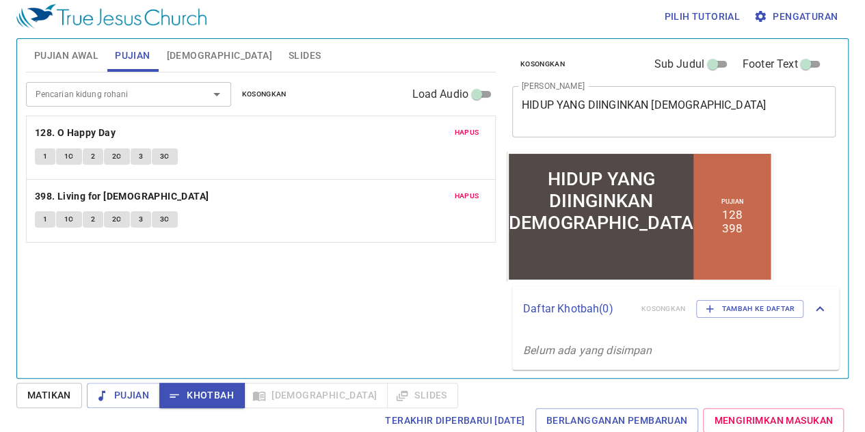
scroll to position [5, 0]
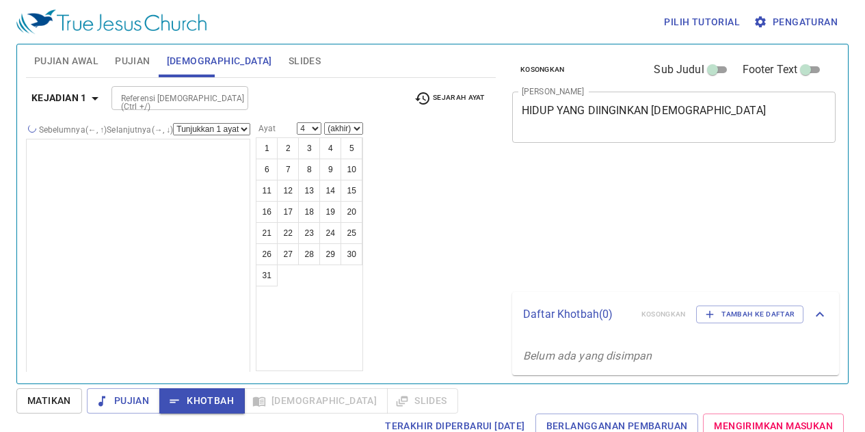
select select "4"
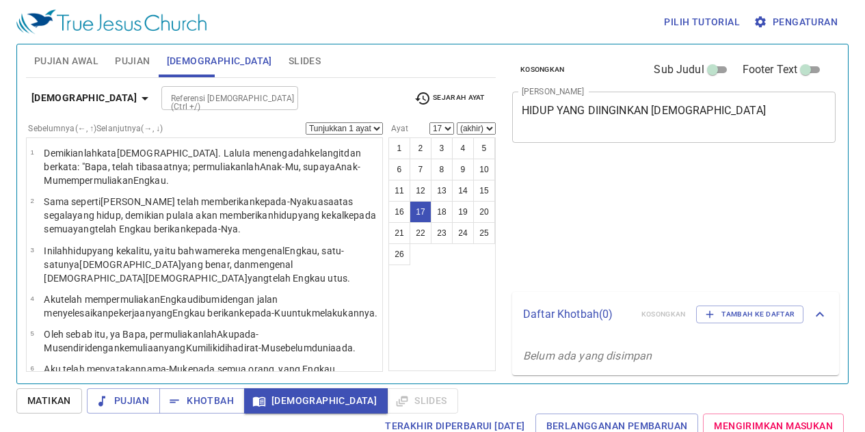
select select "17"
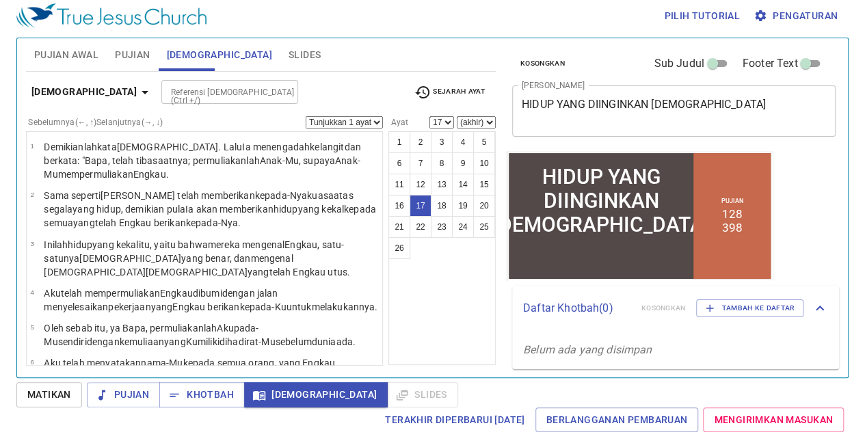
scroll to position [637, 0]
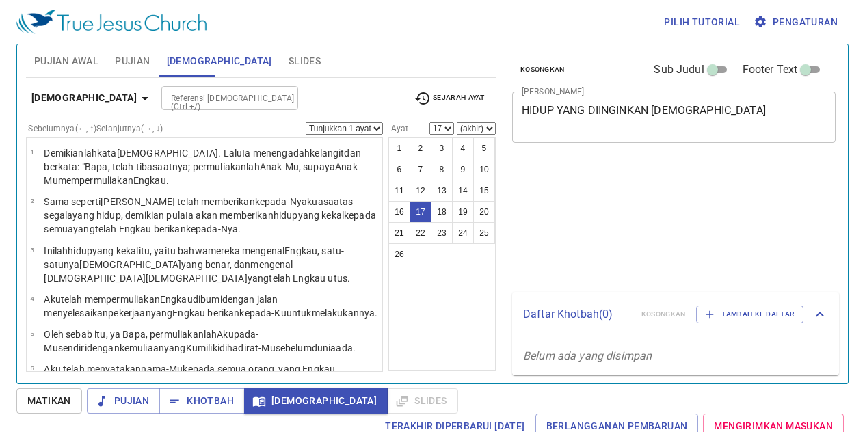
select select "17"
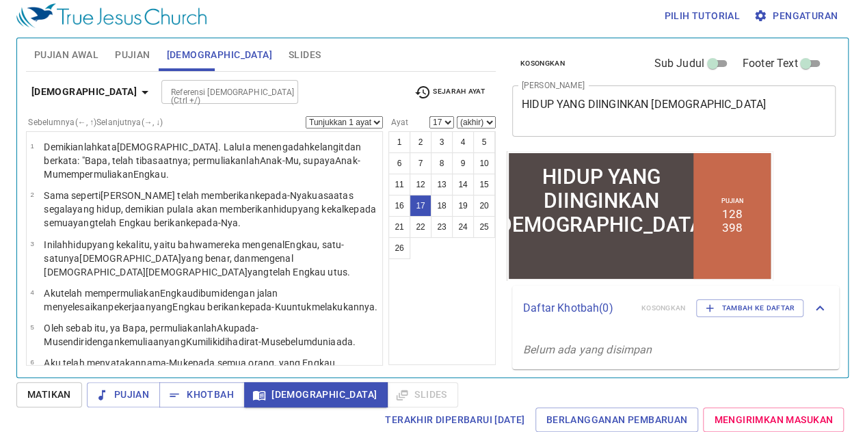
scroll to position [637, 0]
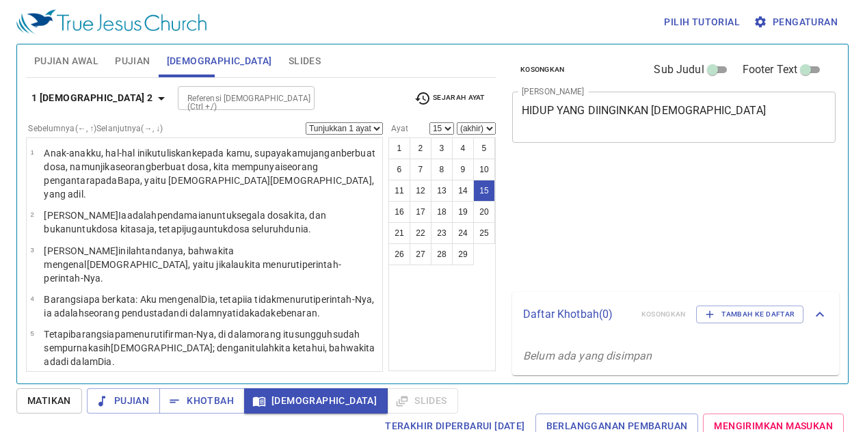
select select "15"
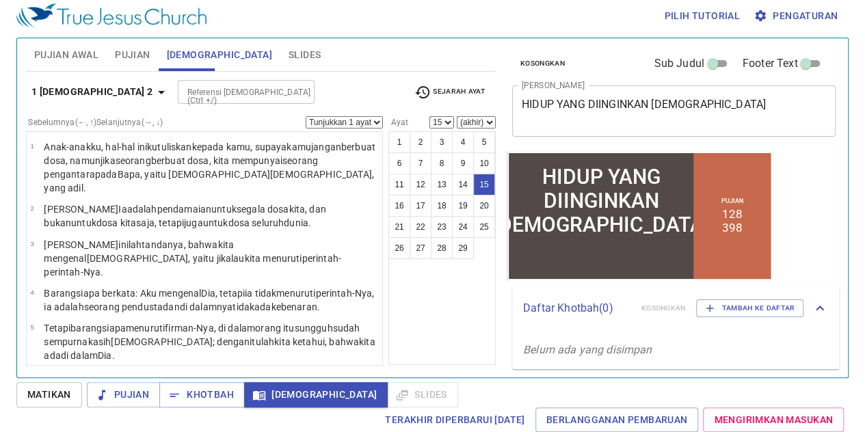
scroll to position [541, 0]
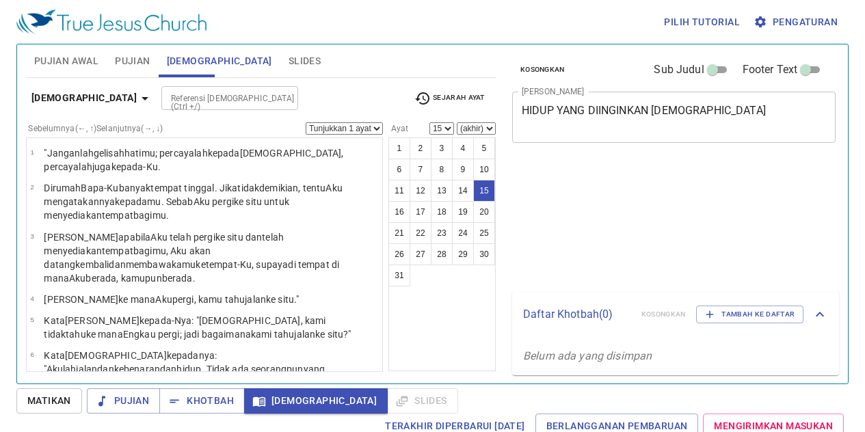
select select "15"
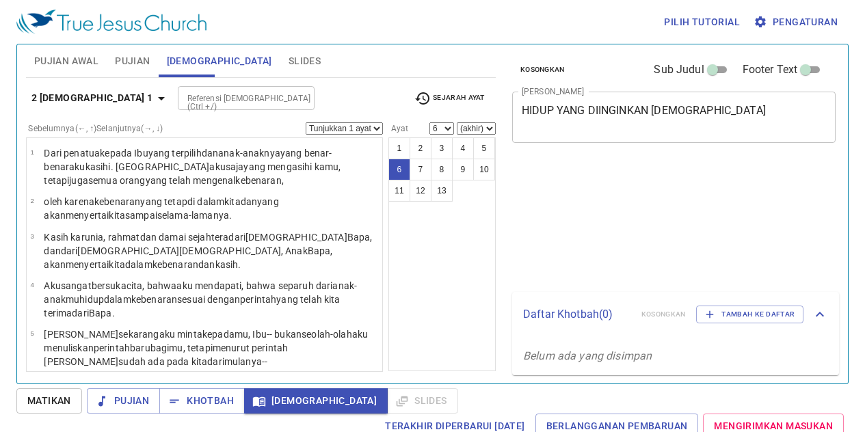
select select "6"
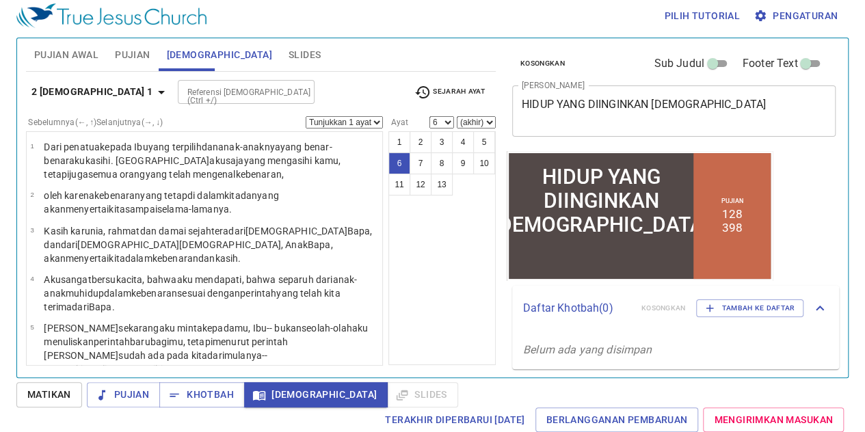
scroll to position [80, 0]
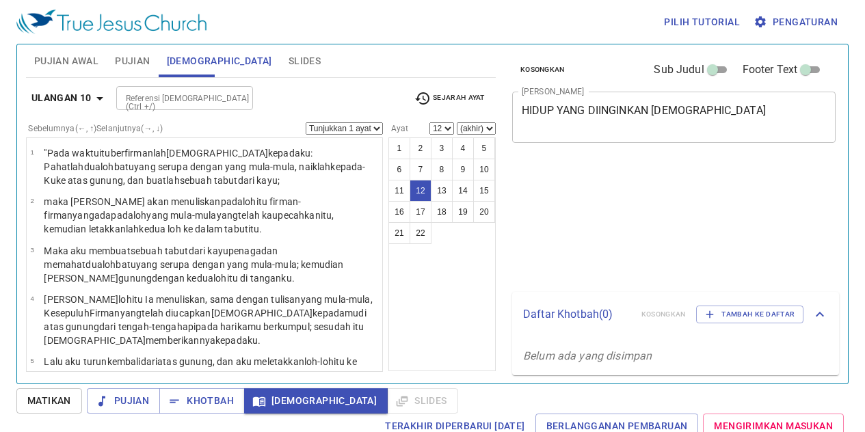
select select "12"
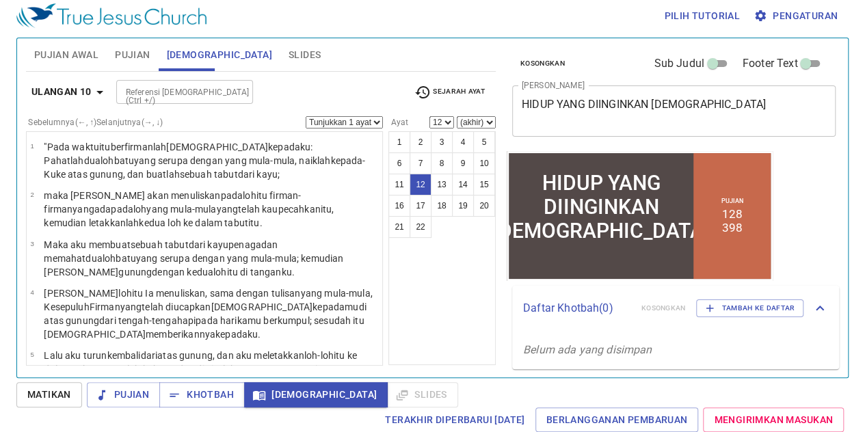
scroll to position [476, 0]
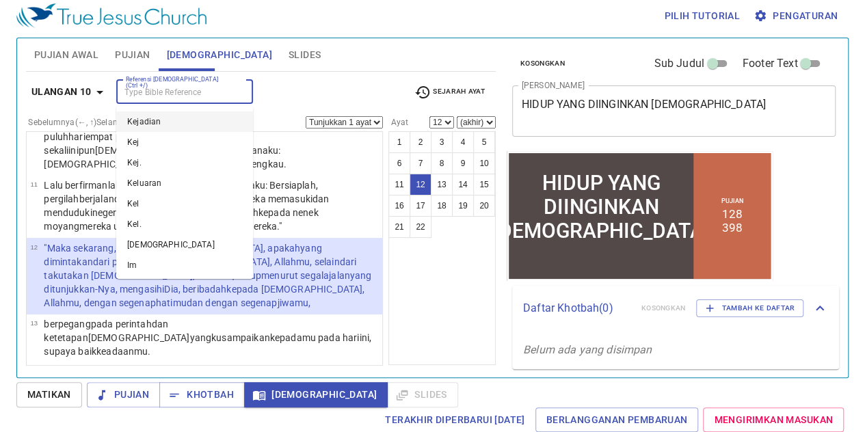
click at [216, 88] on input "Referensi [DEMOGRAPHIC_DATA] (Ctrl +/)" at bounding box center [173, 92] width 106 height 16
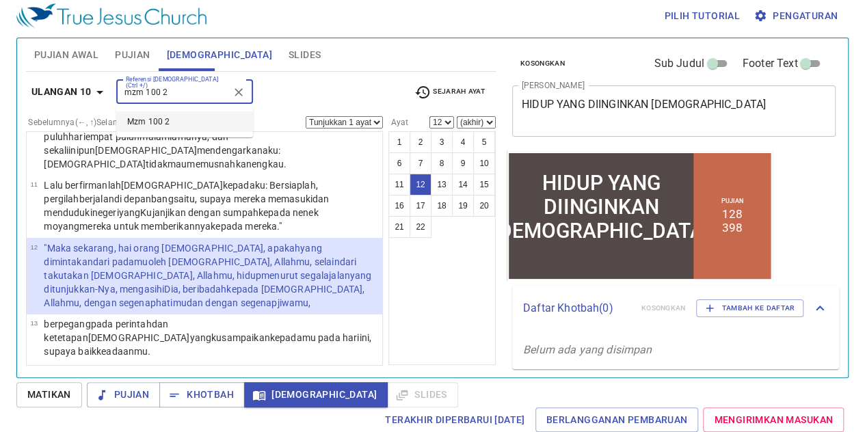
type input "mzm 100 2"
select select "2"
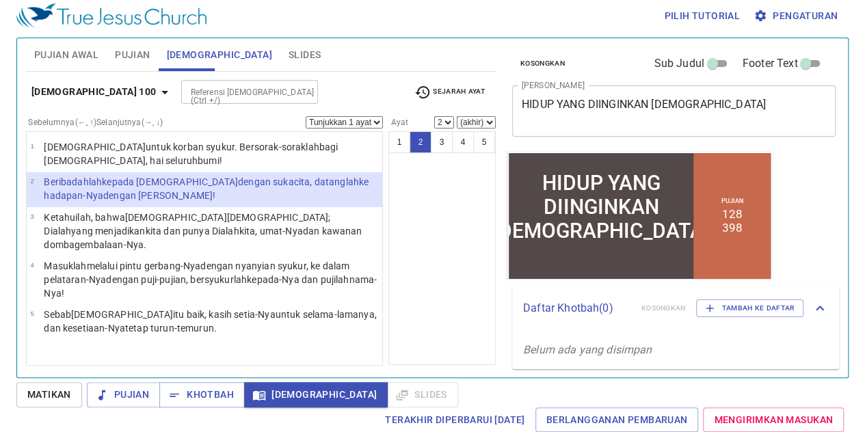
drag, startPoint x: 608, startPoint y: 17, endPoint x: 856, endPoint y: -20, distance: 250.8
click at [856, 0] on html "Pilih tutorial Pengaturan Pujian Awal Pujian Alkitab Slides Pencarian kidung ro…" at bounding box center [432, 210] width 865 height 432
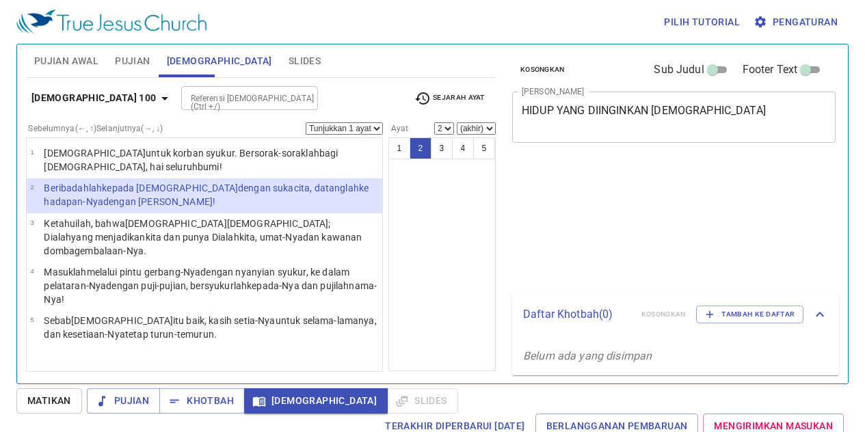
select select "2"
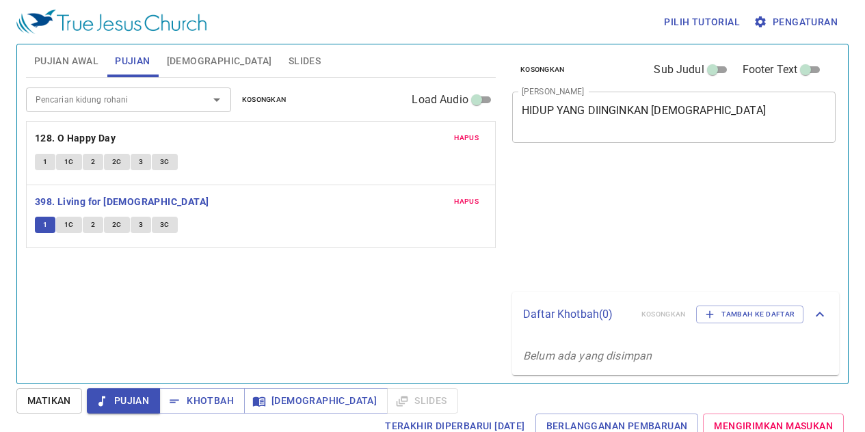
scroll to position [6, 0]
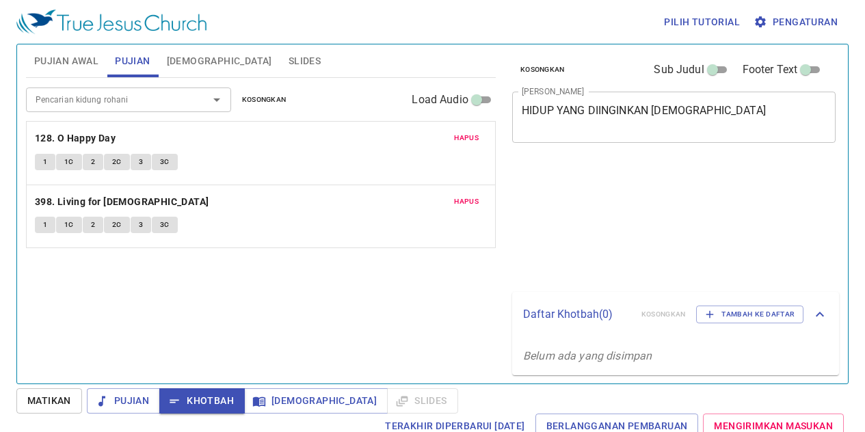
scroll to position [6, 0]
